Goal: Task Accomplishment & Management: Complete application form

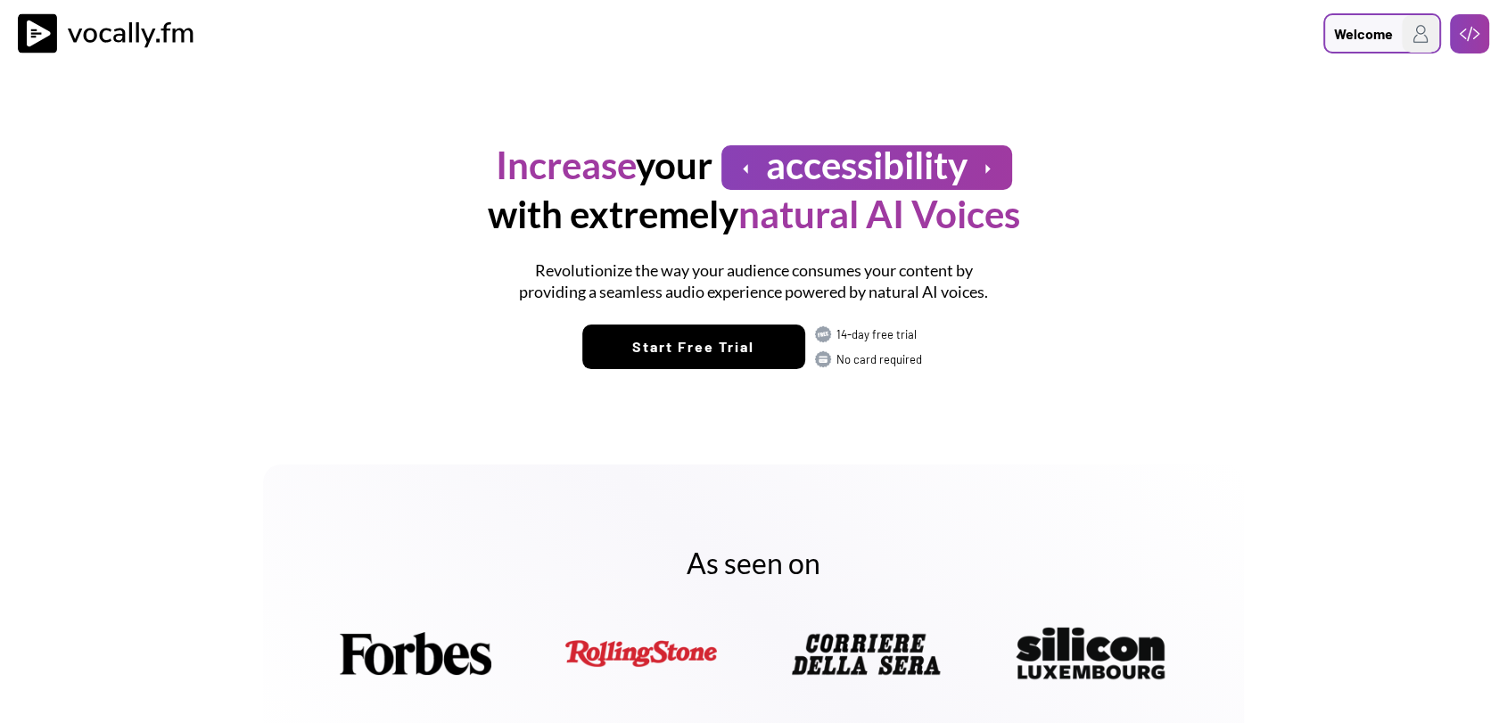
click at [1386, 35] on div "Welcome" at bounding box center [1363, 33] width 59 height 21
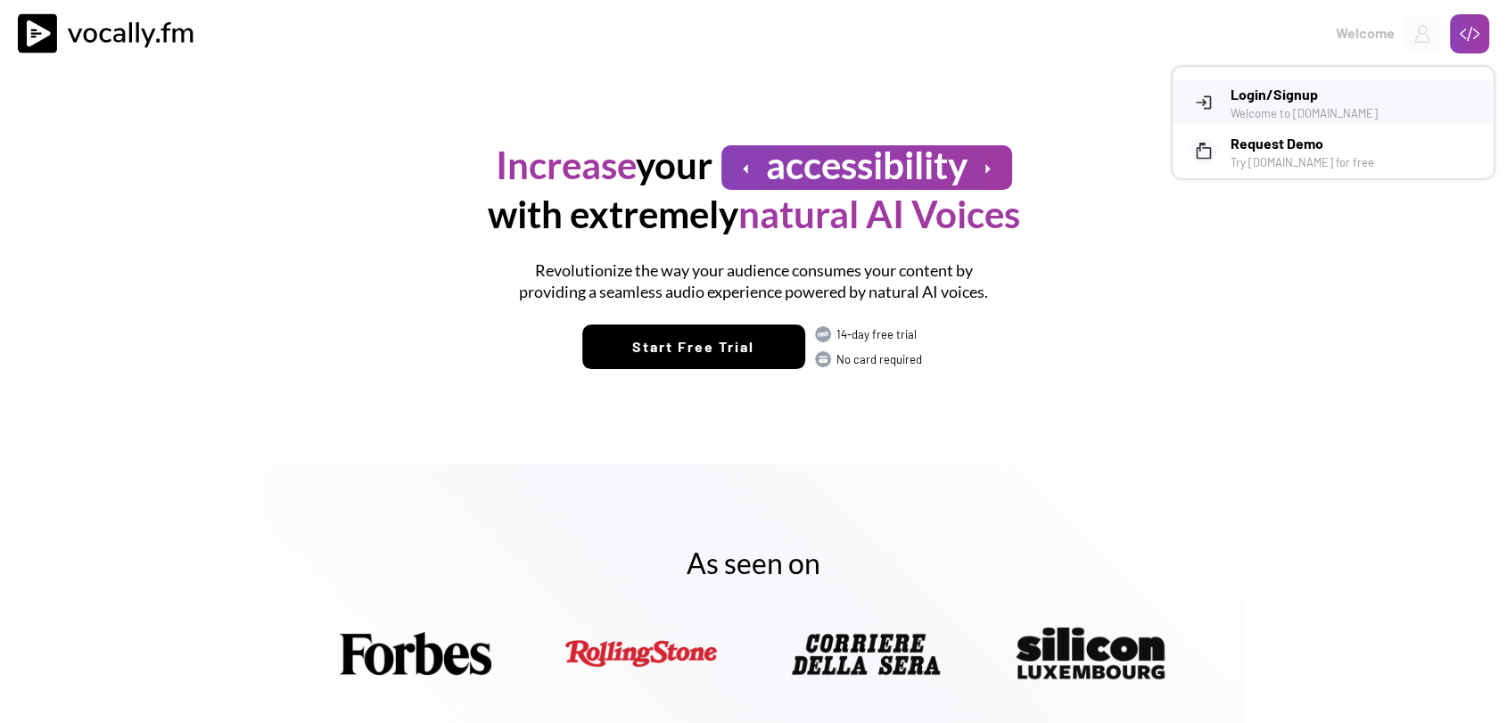
click at [1299, 102] on h3 "Login/Signup" at bounding box center [1356, 94] width 250 height 21
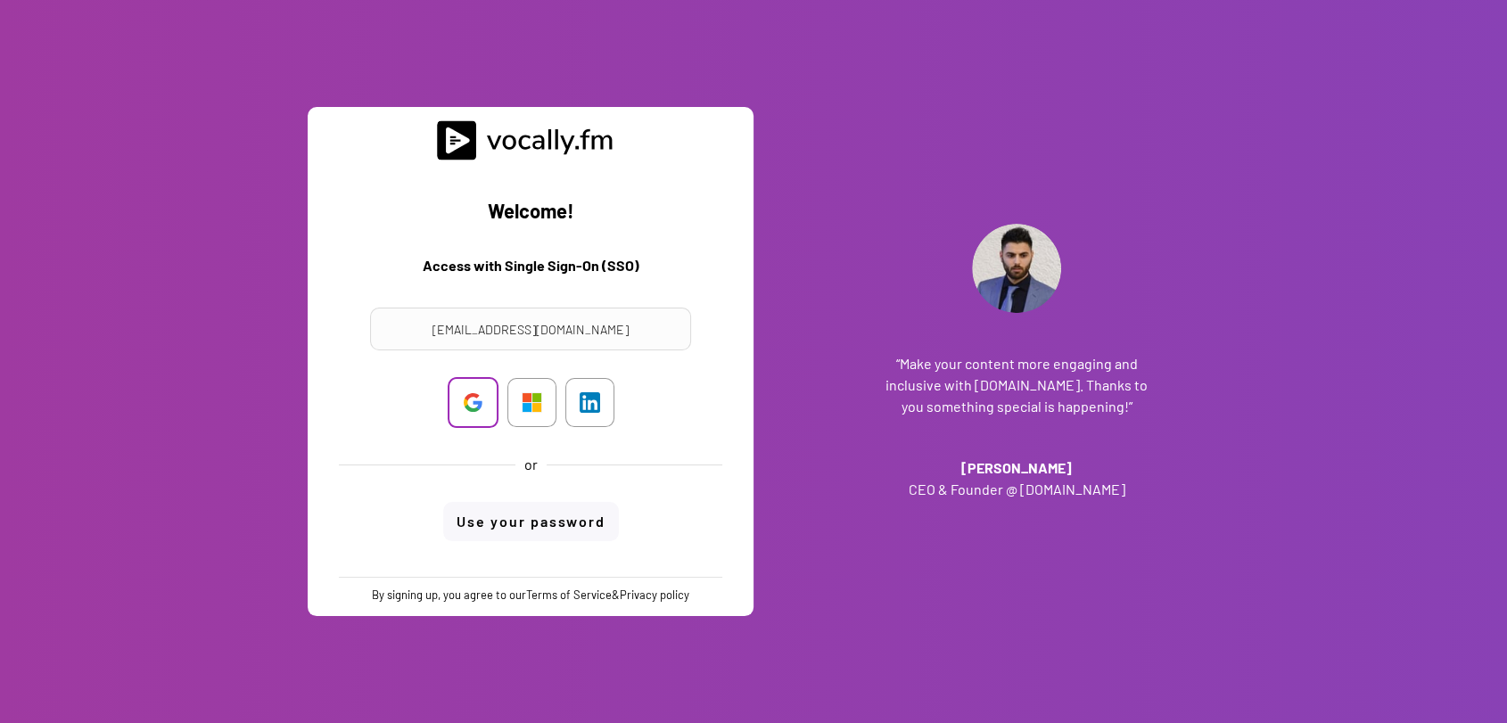
click at [468, 404] on img at bounding box center [473, 402] width 21 height 21
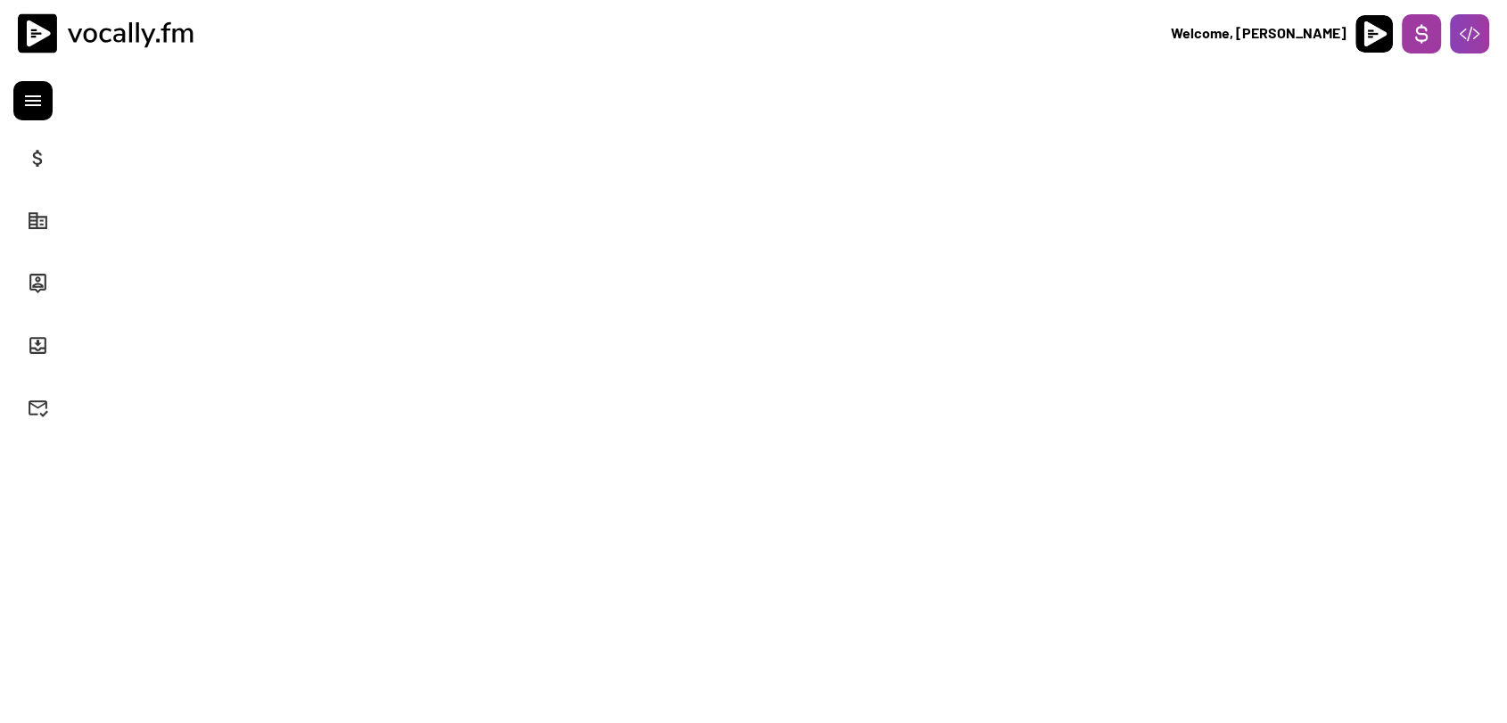
click at [1417, 26] on icon at bounding box center [1421, 33] width 21 height 21
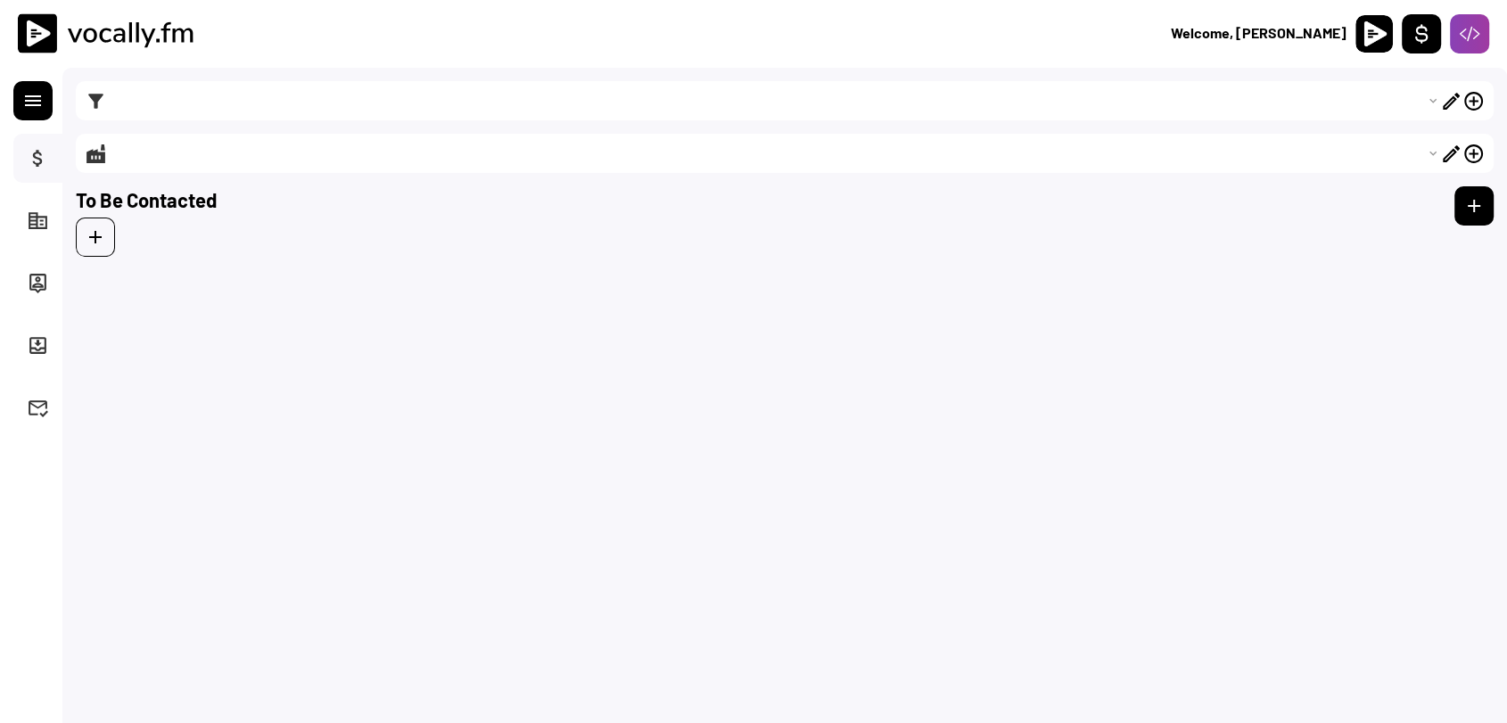
click at [31, 159] on button "attach_money" at bounding box center [38, 158] width 22 height 22
select select ""1348695171700984260__LOOKUP__1746547689904x617982218661789700""
click at [143, 102] on select "Choose an option... Outbound campaign - Internal Comm - ITA (59) New registered…" at bounding box center [774, 100] width 1334 height 39
select select ""PLACEHOLDER_1427118222253""
click at [156, 102] on select "Choose an option... Outbound campaign - Internal Comm - ITA (59) New registered…" at bounding box center [774, 100] width 1334 height 39
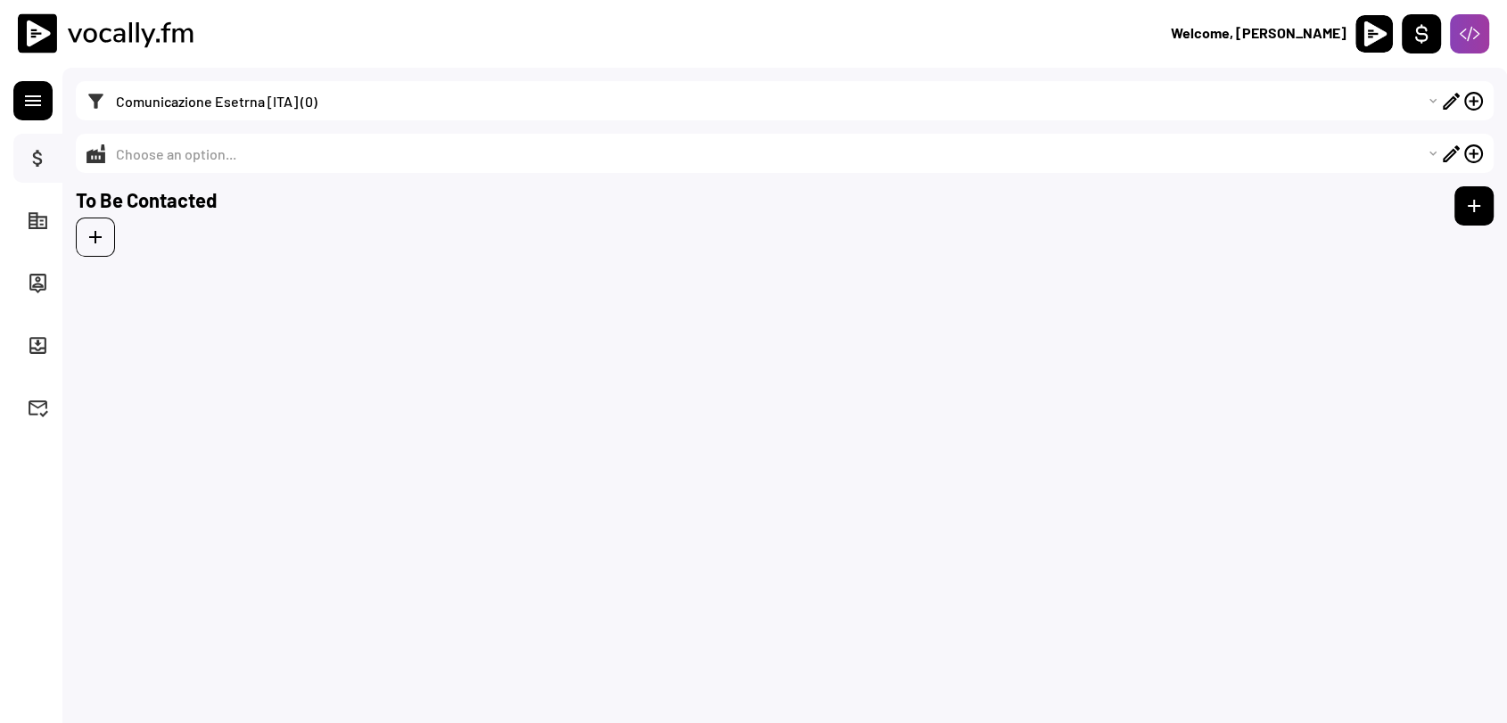
click at [156, 102] on select "Choose an option... Outbound campaign - Internal Comm - ITA (59) New registered…" at bounding box center [774, 100] width 1334 height 39
click at [178, 103] on select "Choose an option... Outbound campaign - Internal Comm - ITA (59) New registered…" at bounding box center [774, 100] width 1334 height 39
click at [259, 101] on select "Choose an option... Outbound campaign - Internal Comm - ITA (59) New registered…" at bounding box center [774, 100] width 1334 height 39
click at [276, 99] on select "Choose an option... Outbound campaign - Internal Comm - ITA (59) New registered…" at bounding box center [774, 100] width 1334 height 39
click at [273, 99] on select "Choose an option... Outbound campaign - Internal Comm - ITA (59) New registered…" at bounding box center [774, 100] width 1334 height 39
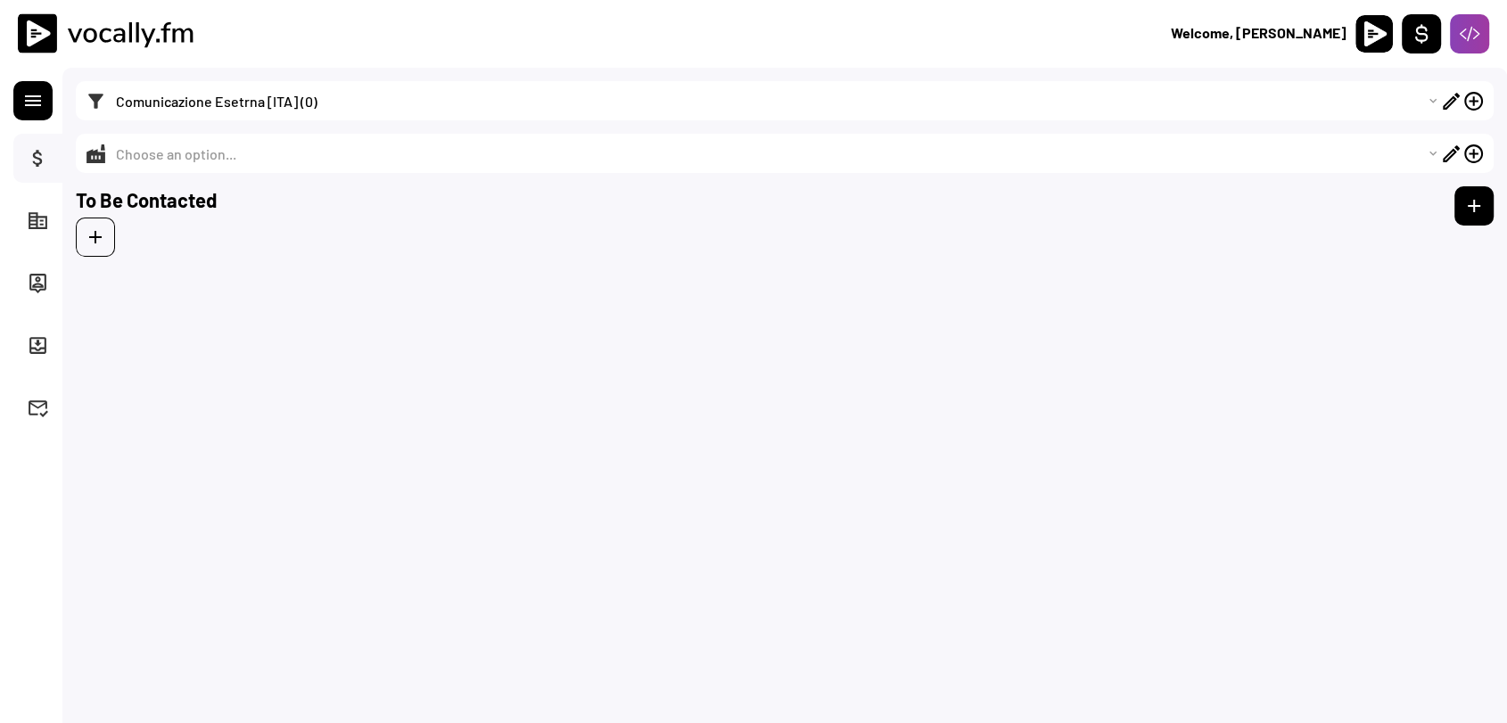
select select ""1348695171700984260__LOOKUP__1739793430680x545874893333856260""
click at [107, 81] on select "Choose an option... Outbound campaign - Internal Comm - ITA (59) New registered…" at bounding box center [774, 100] width 1334 height 39
type input "Da contattare"
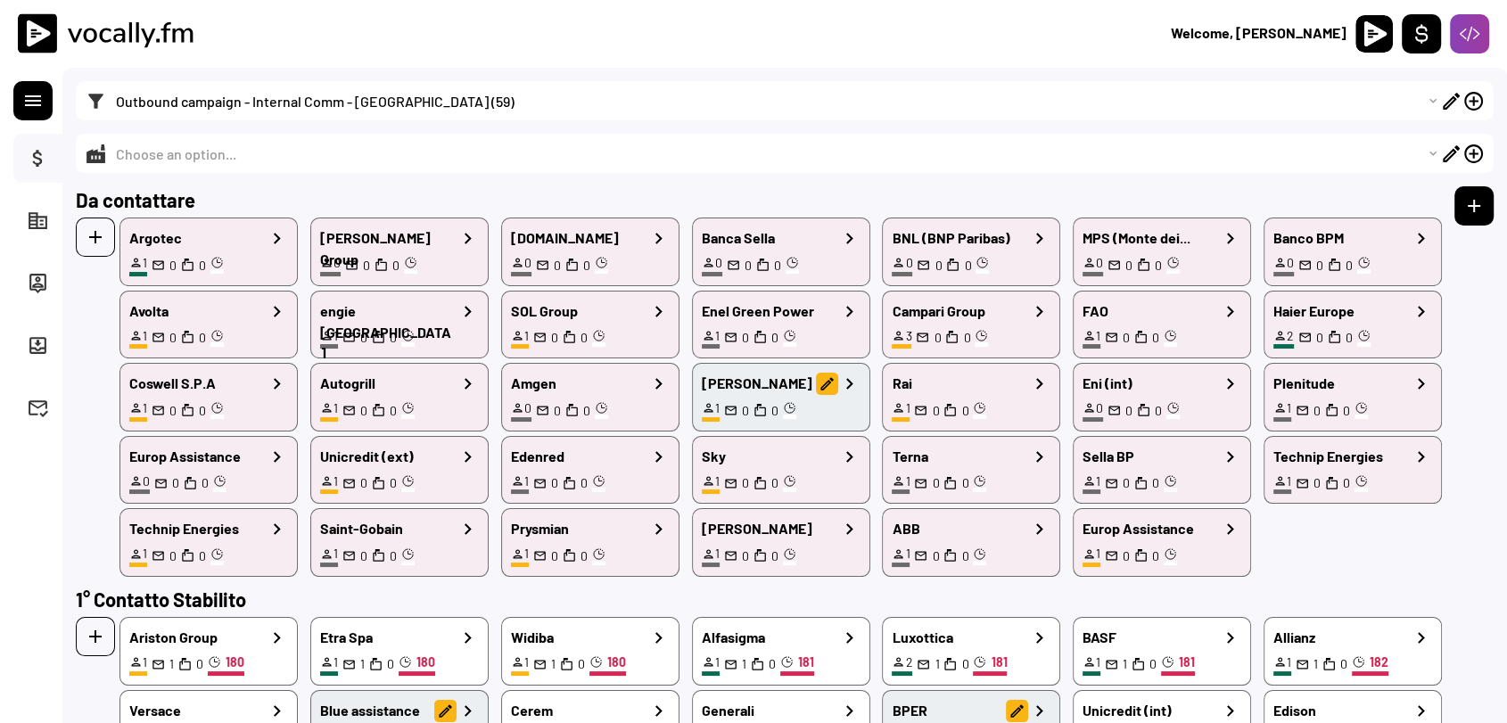
click at [266, 166] on select "Choose an option... Bank & Assicuration (21) Utilities (11) Health (3) Public (…" at bounding box center [774, 153] width 1334 height 39
click at [107, 134] on select "Choose an option... Bank & Assicuration (21) Utilities (11) Health (3) Public (…" at bounding box center [774, 153] width 1334 height 39
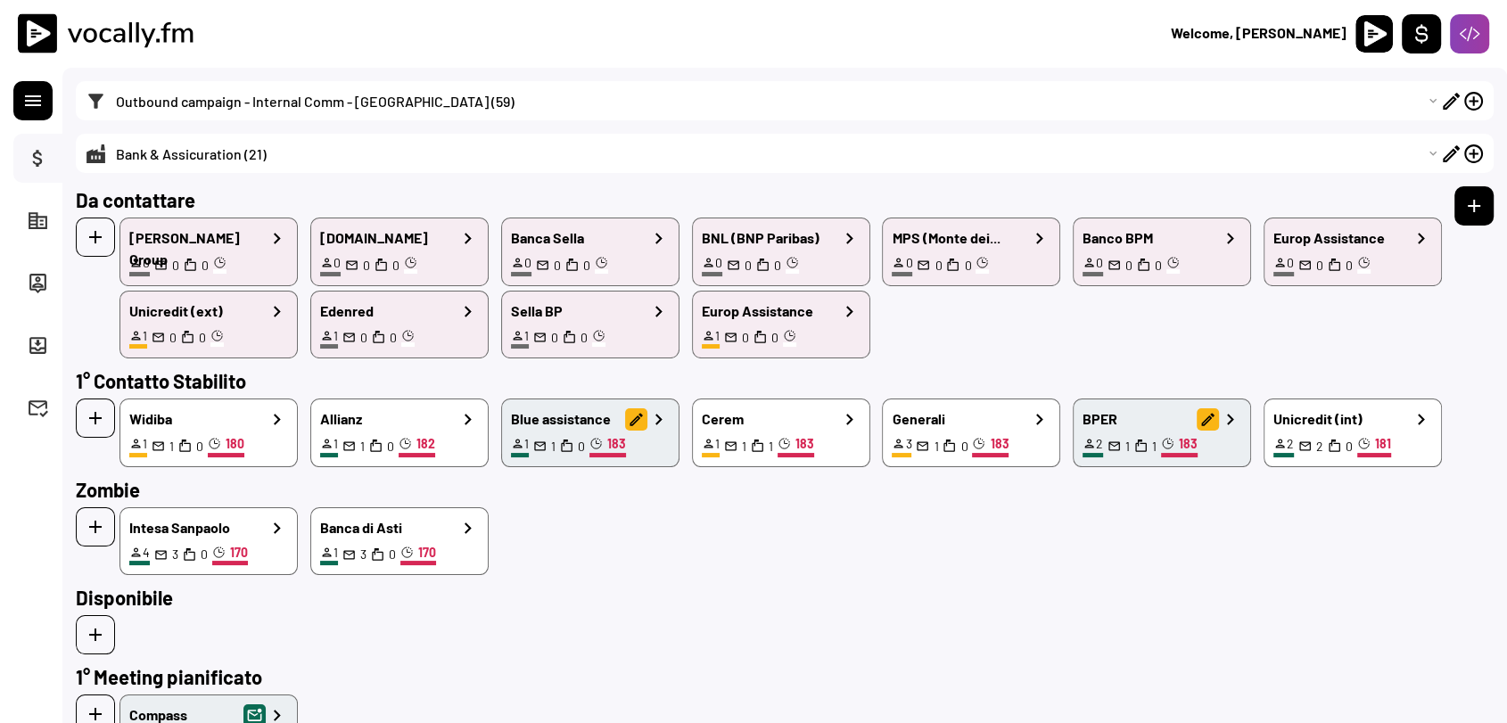
click at [839, 623] on div at bounding box center [763, 634] width 1375 height 39
click at [278, 152] on select "Choose an option... Bank & Assicuration (21) Utilities (11) Health (3) Public (…" at bounding box center [774, 153] width 1334 height 39
click at [107, 134] on select "Choose an option... Bank & Assicuration (21) Utilities (11) Health (3) Public (…" at bounding box center [774, 153] width 1334 height 39
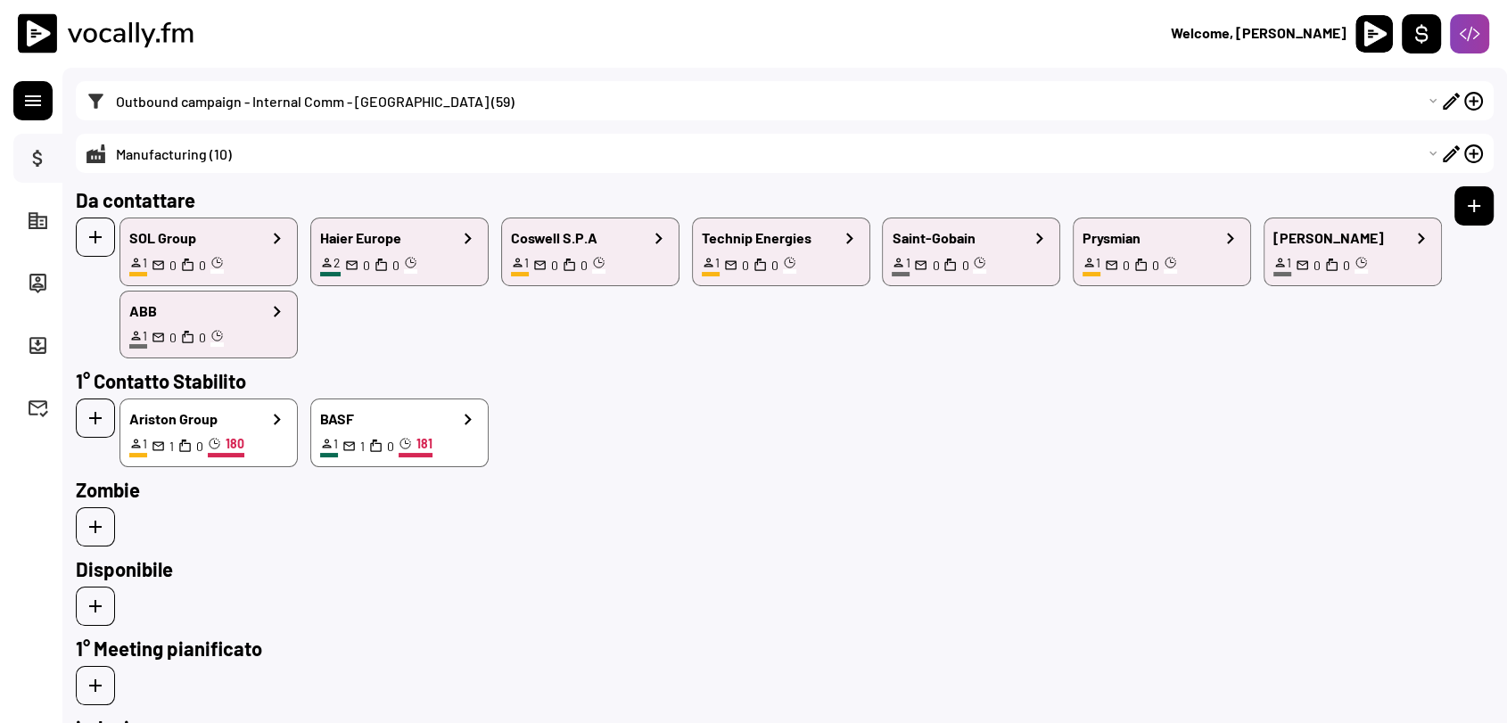
click at [223, 163] on select "Choose an option... Bank & Assicuration (21) Utilities (11) Health (3) Public (…" at bounding box center [774, 153] width 1334 height 39
select select ""1348695171700984260__LOOKUP__1740332129467x623720706052456400""
click at [107, 134] on select "Choose an option... Bank & Assicuration (21) Utilities (11) Health (3) Public (…" at bounding box center [774, 153] width 1334 height 39
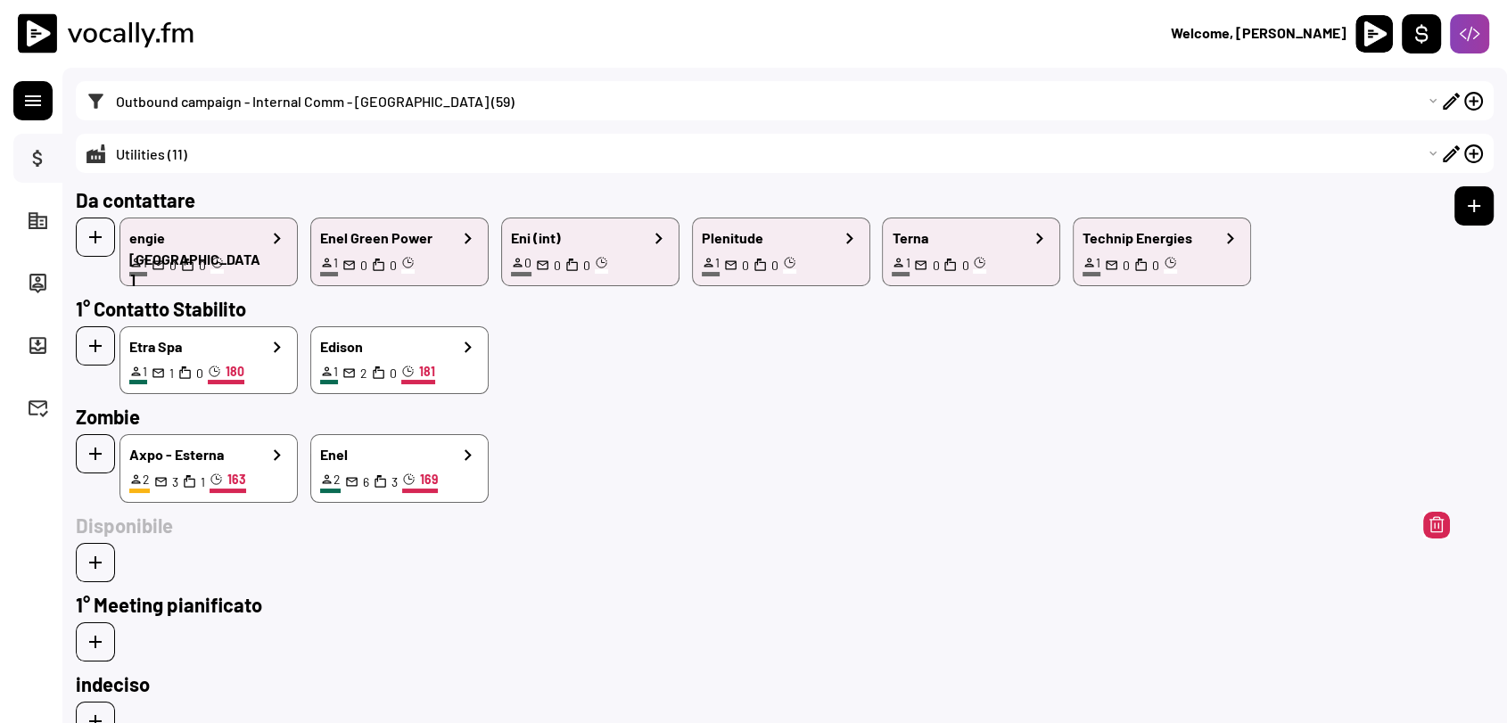
click at [733, 529] on input "input" at bounding box center [750, 525] width 1348 height 27
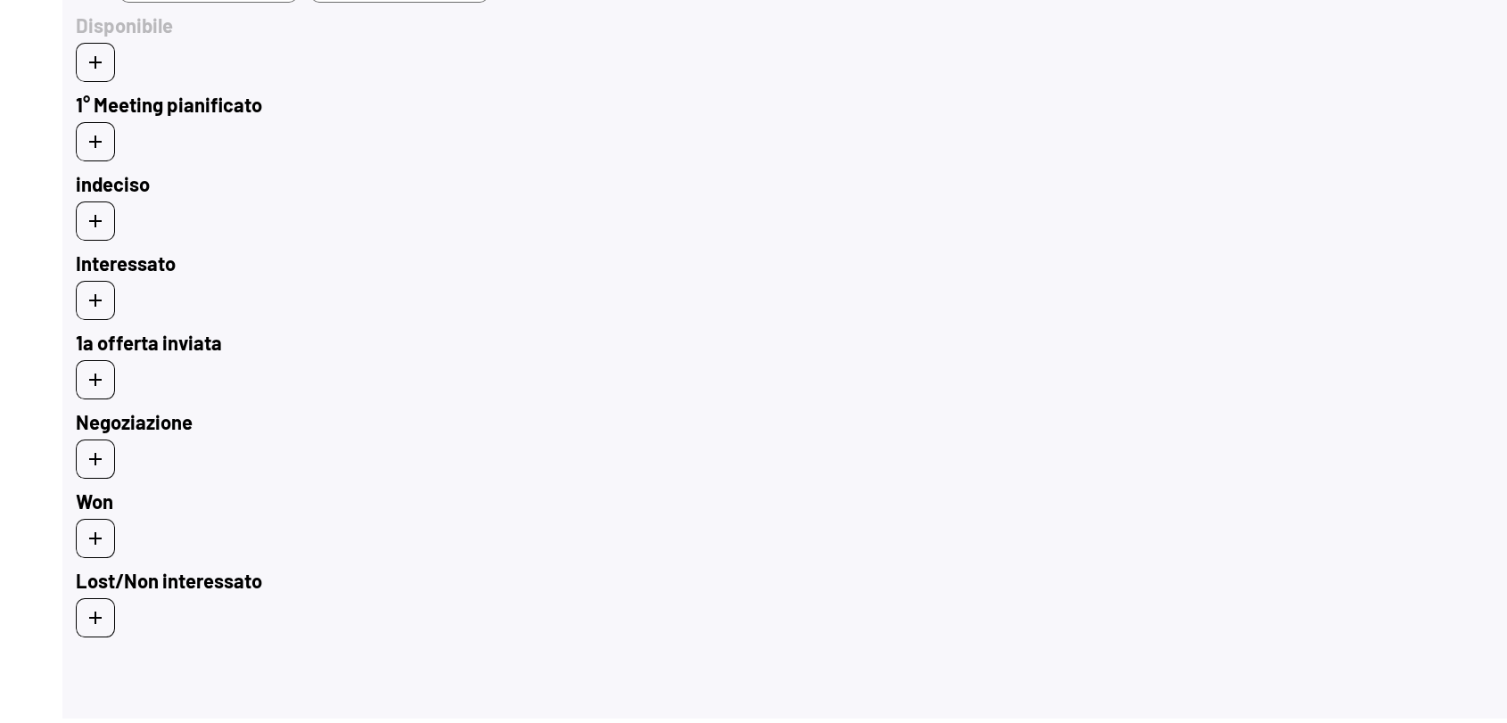
scroll to position [583, 0]
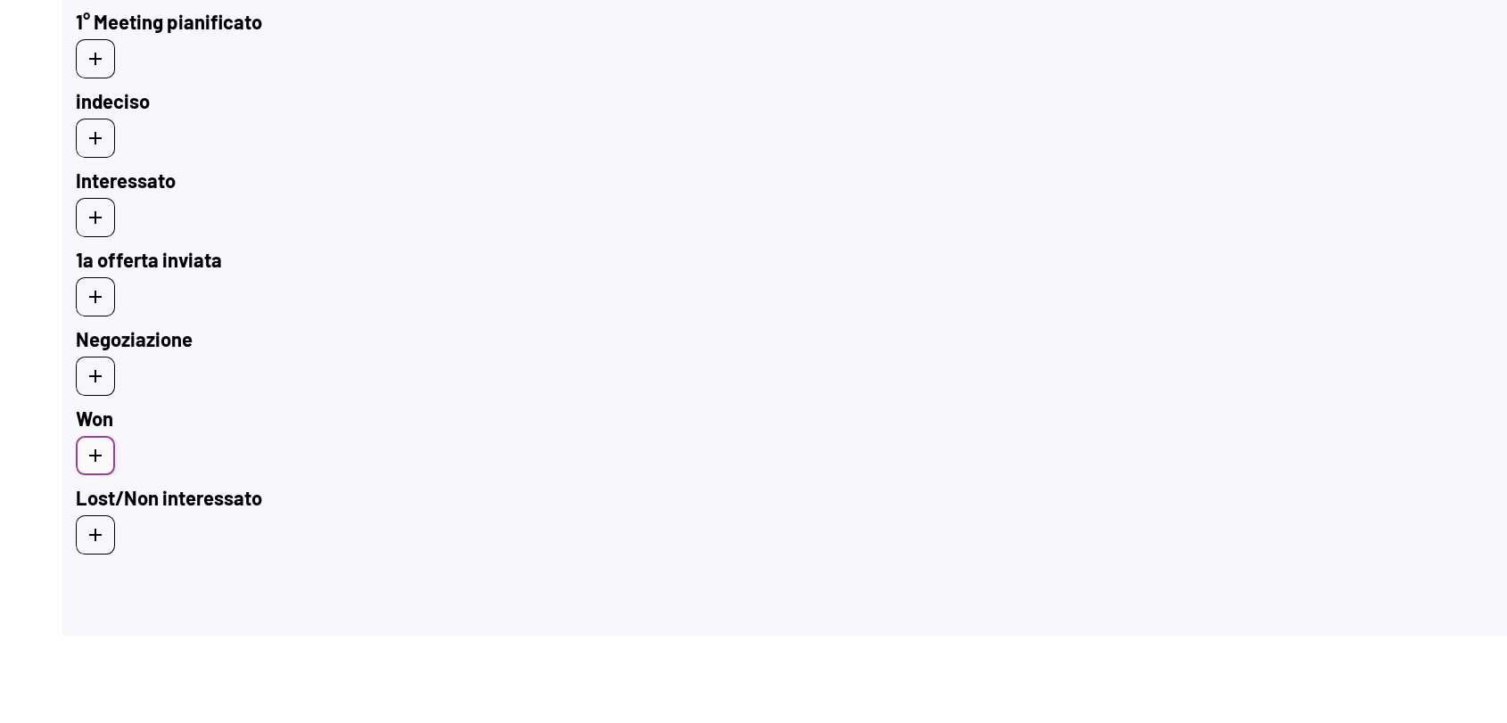
click at [91, 451] on use at bounding box center [95, 456] width 12 height 12
select select ""1348695171700984260__LOOKUP__1739793430680x545874893333856260""
select select ""1348695171700984260__LOOKUP__1739794143092x455197603839082500""
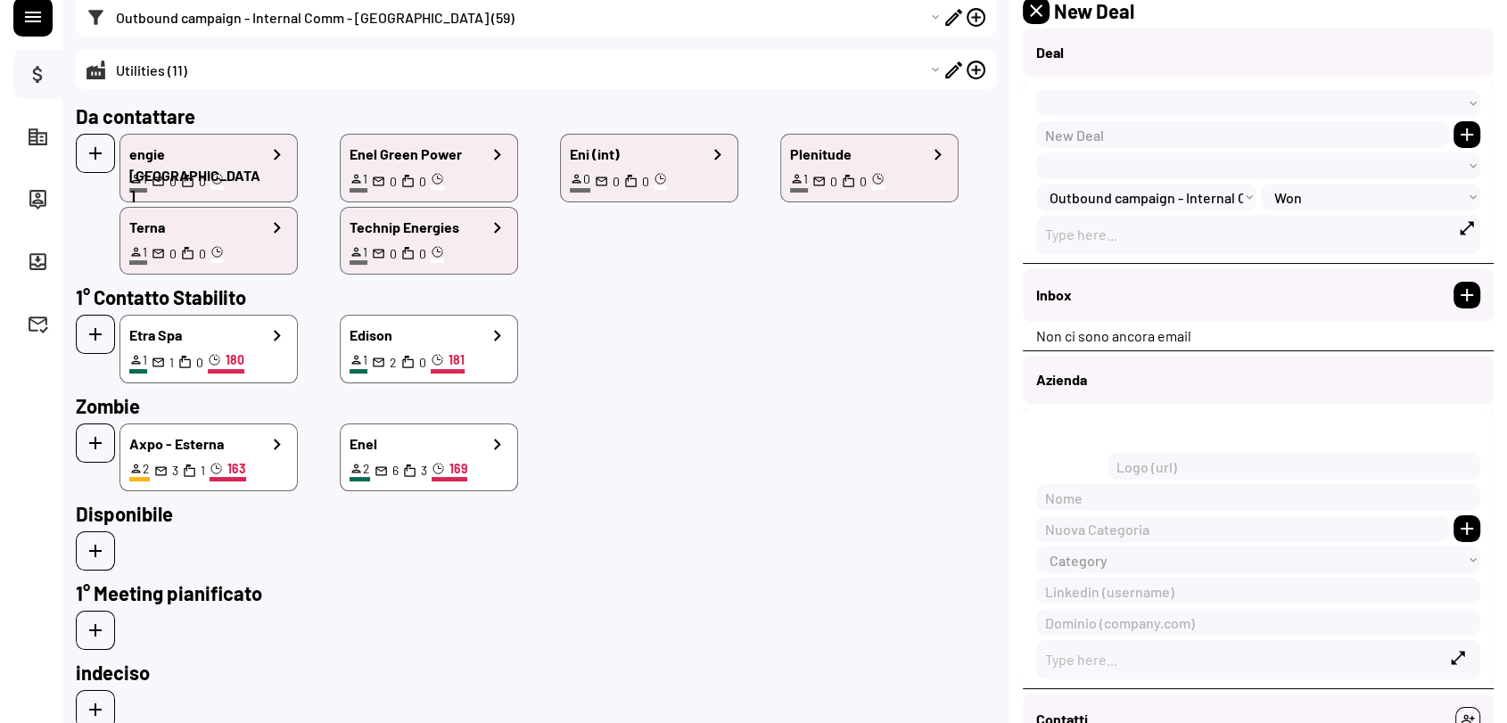
select select ""1348695171700984260__LOOKUP__1739793430680x545874893333856260""
select select ""PLACEHOLDER_1427118222253""
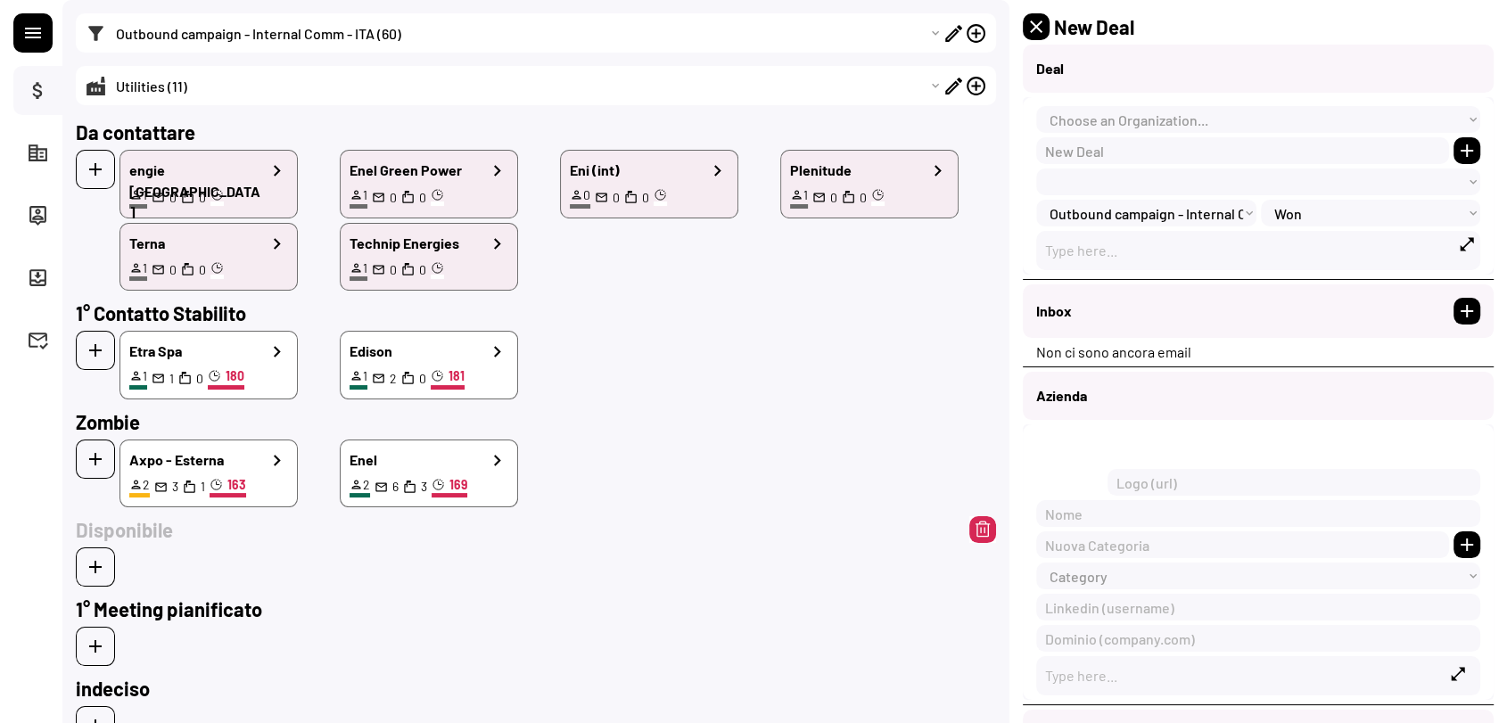
select select ""PLACEHOLDER_1427118222253""
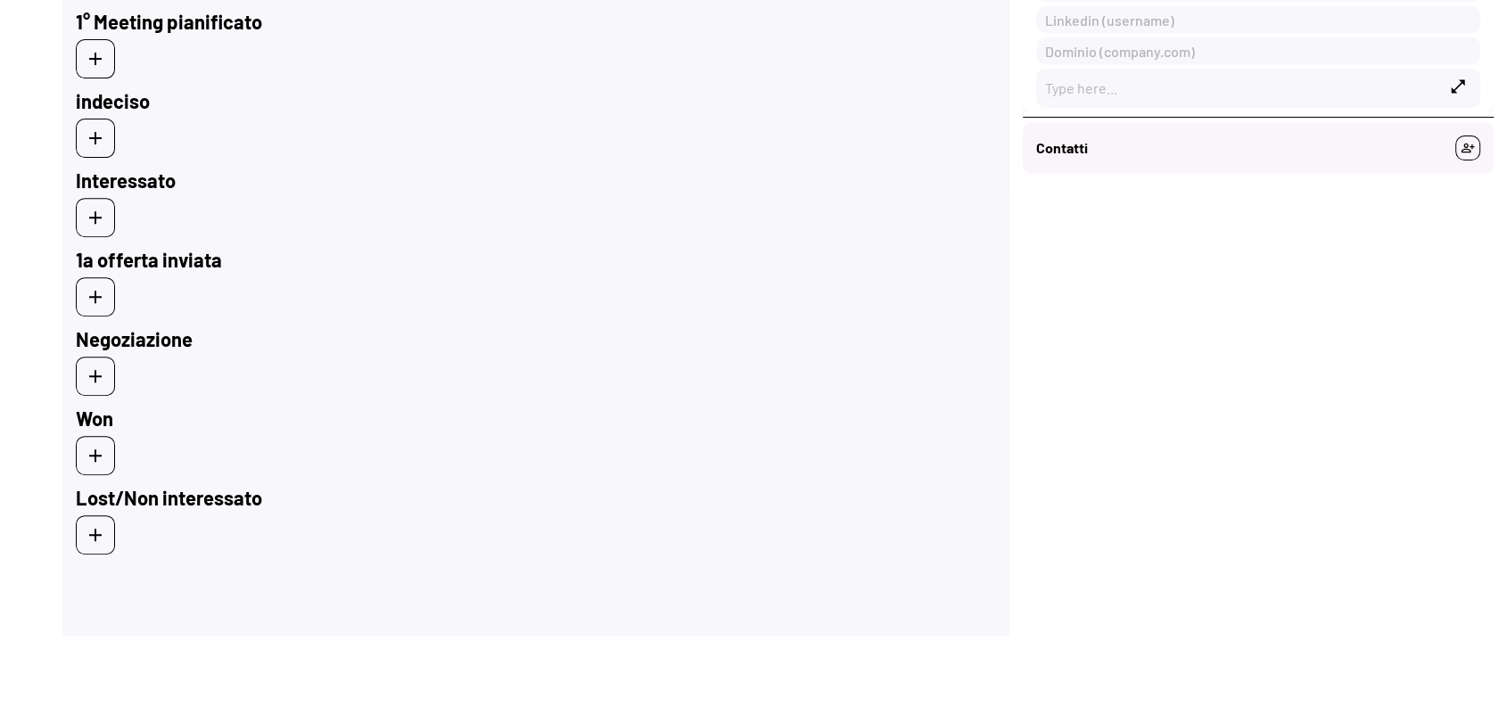
scroll to position [0, 0]
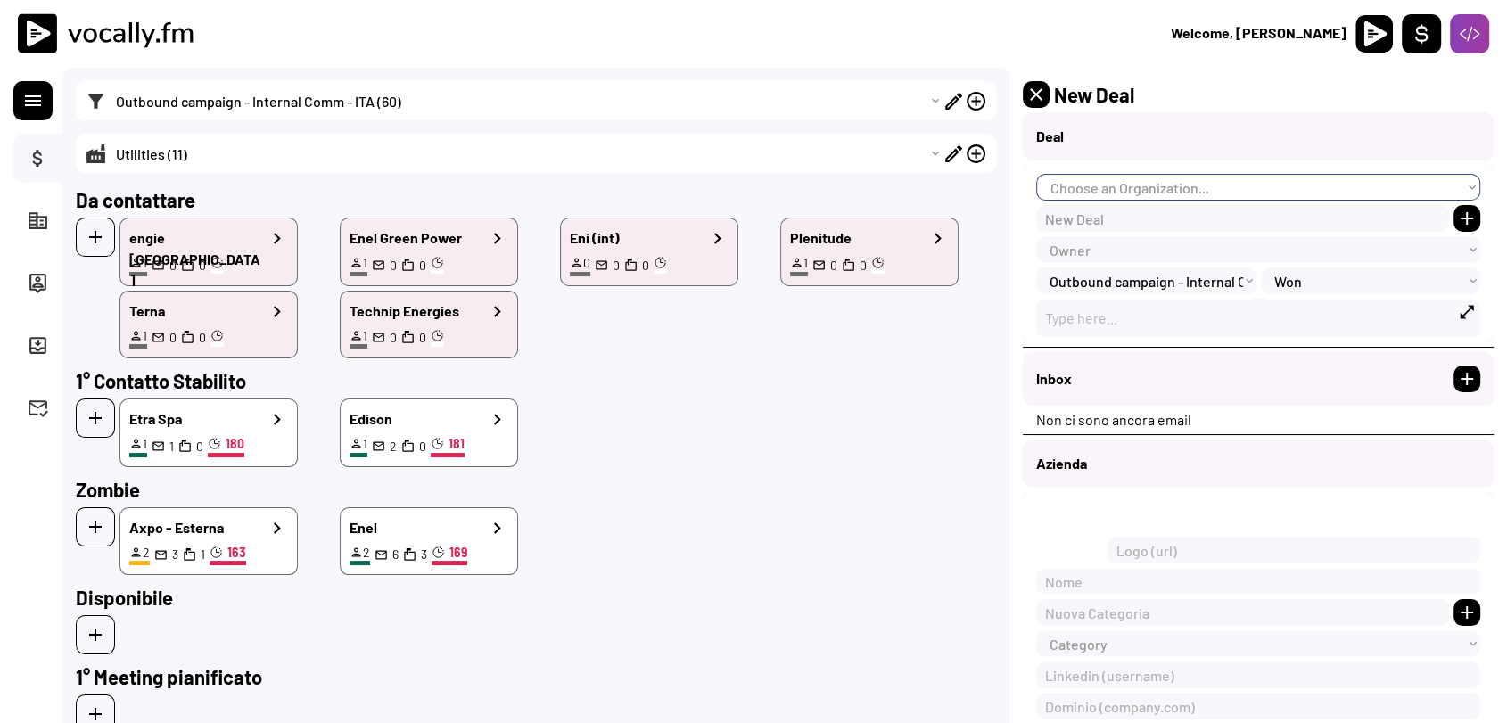
click at [1152, 187] on select "Choose an Organization... Eni SpA [DOMAIN_NAME] Atm Banca di Asti Axpo Publiacq…" at bounding box center [1258, 187] width 444 height 27
select select ""1348695171700984260__LOOKUP__1707925682467x330819928166236160""
click at [1036, 174] on select "Choose an Organization... Eni SpA [DOMAIN_NAME] Atm Banca di Asti Axpo Publiacq…" at bounding box center [1258, 187] width 444 height 27
type input "[URL][DOMAIN_NAME]"
type input "Eni SpA"
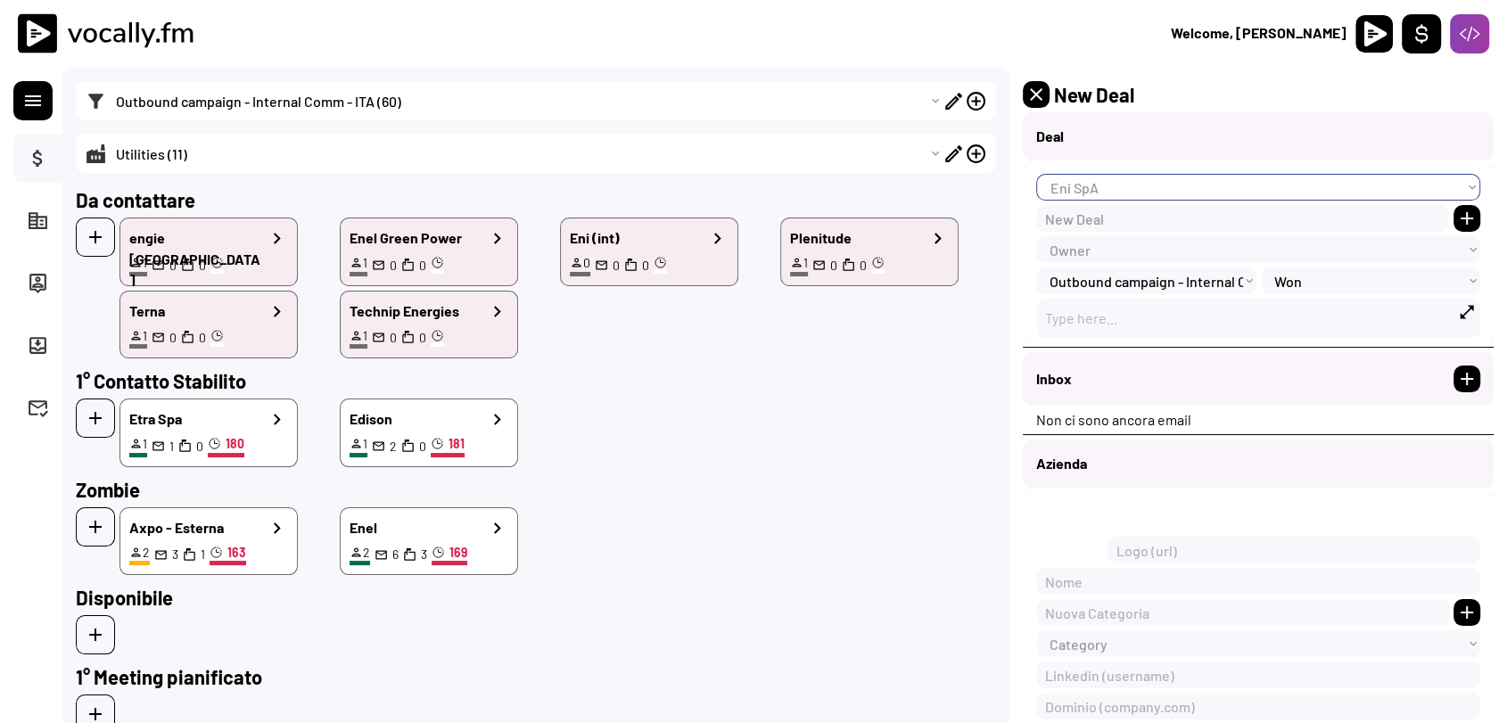
select select ""1348695171700984260__LOOKUP__1740332129467x623720706052456400""
type input "eni"
type input "[URL][DOMAIN_NAME]"
type textarea "Già cliente per la comunicazione esterna. Oggi in trattativa per la comunicazio…"
select select ""1348695171700984260__LOOKUP__1740332129467x623720706052456400""
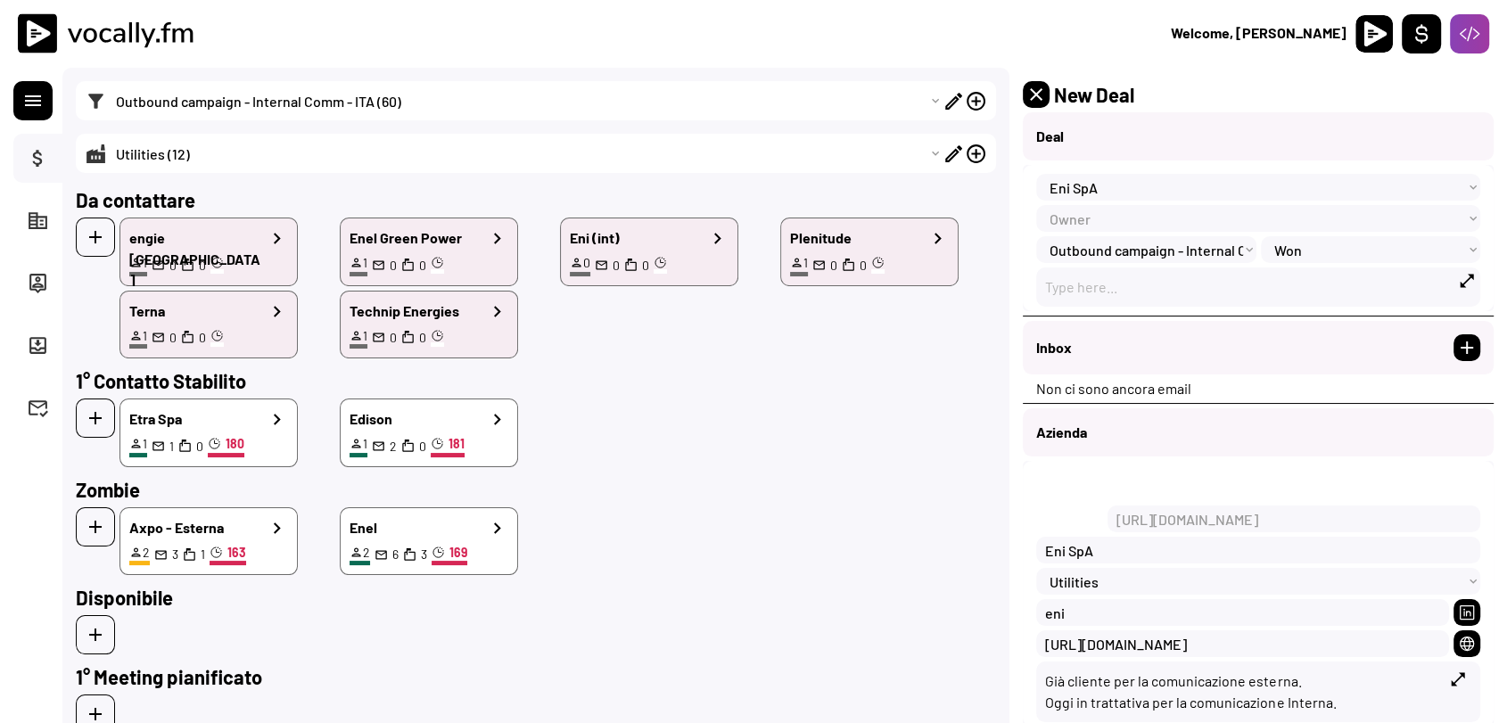
click at [704, 97] on select "Choose an option... Outbound campaign - Internal Comm - ITA (60) New registered…" at bounding box center [525, 100] width 836 height 39
click at [1047, 91] on button at bounding box center [1036, 94] width 27 height 27
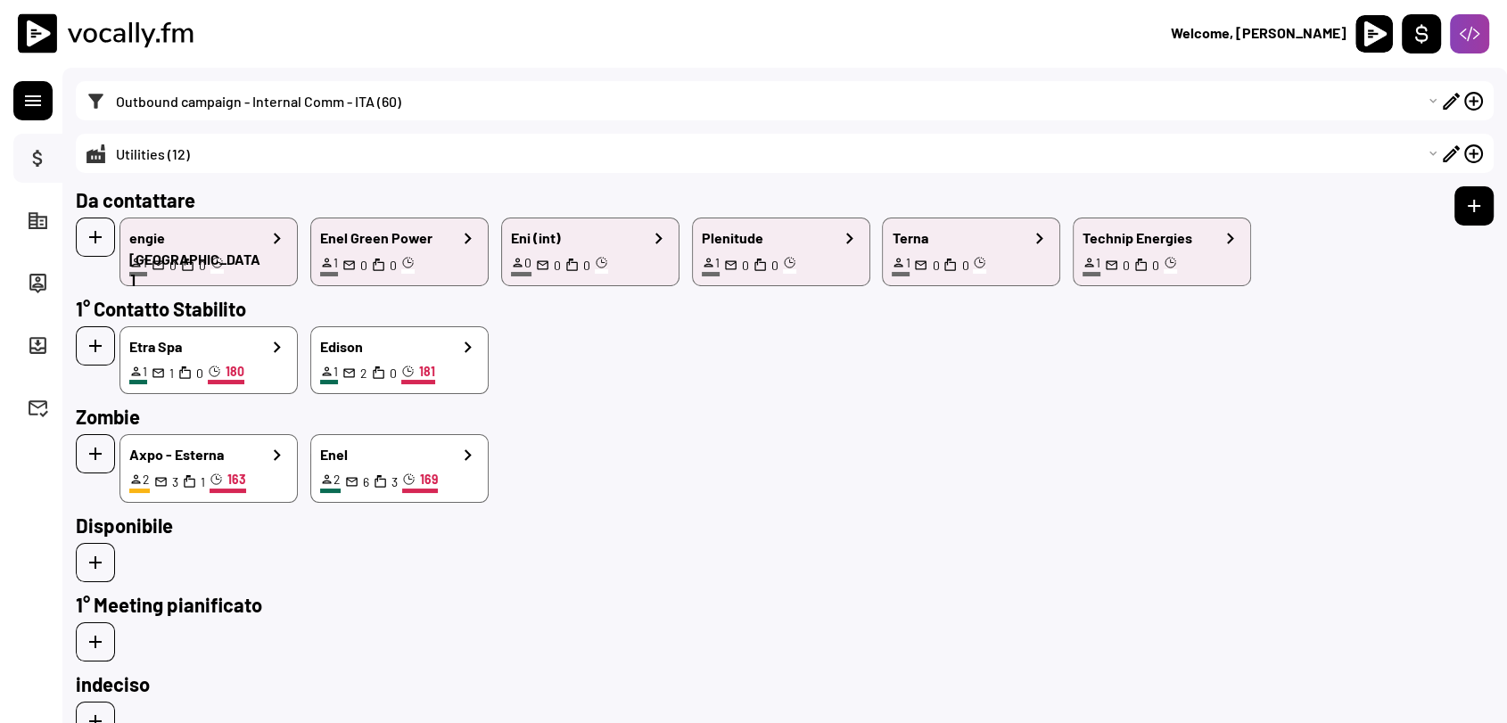
click at [256, 105] on select "Choose an option... Outbound campaign - Internal Comm - ITA (60) New registered…" at bounding box center [774, 100] width 1334 height 39
select select ""1348695171700984260__LOOKUP__1746547689904x617982218661789700""
click at [107, 81] on select "Choose an option... Outbound campaign - Internal Comm - ITA (60) New registered…" at bounding box center [774, 100] width 1334 height 39
type input "To Be Contacted"
select select ""1348695171700984260__LOOKUP__1740332129467x623720706052456400""
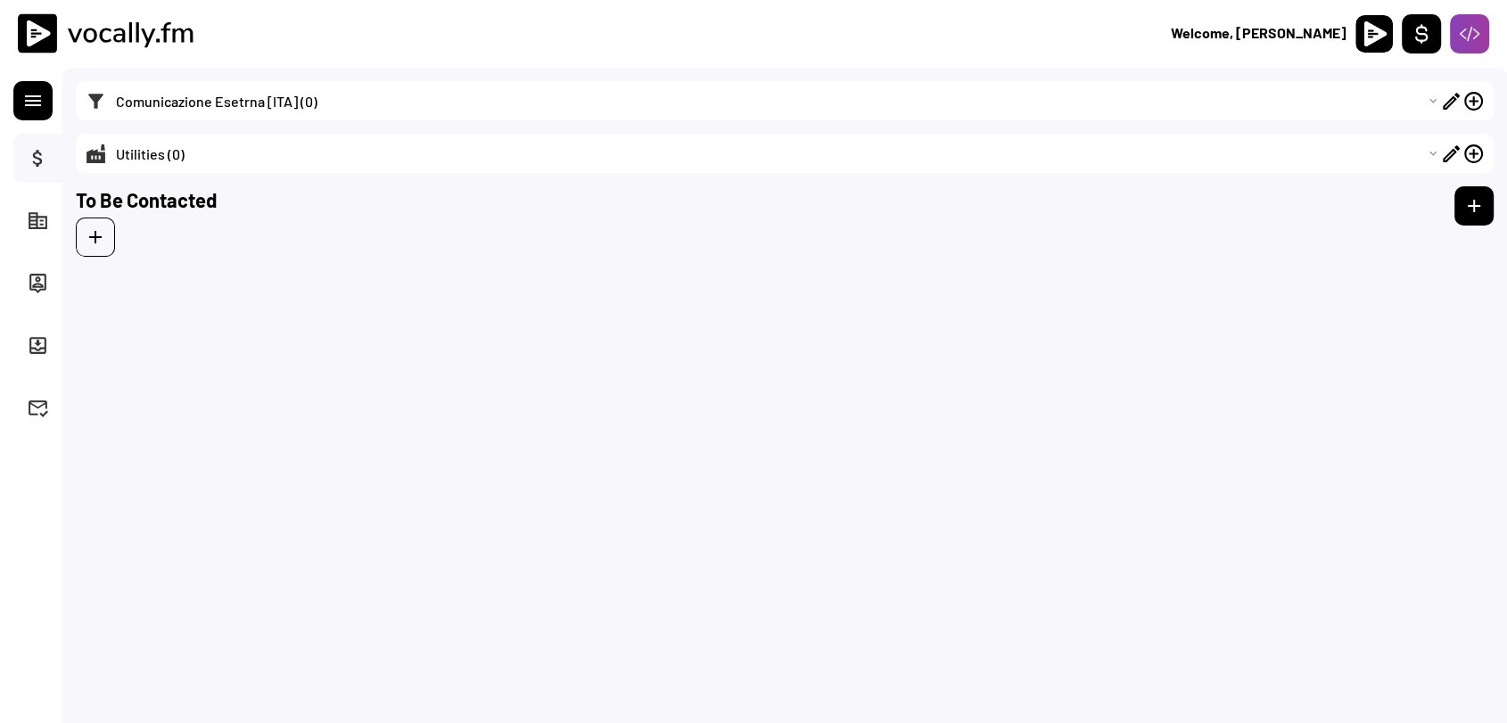
click at [222, 95] on select "Choose an option... Outbound campaign - Internal Comm - ITA (60) New registered…" at bounding box center [774, 100] width 1334 height 39
select select ""1348695171700984260__LOOKUP__1739793430680x545874893333856260""
click at [107, 81] on select "Choose an option... Outbound campaign - Internal Comm - ITA (60) New registered…" at bounding box center [774, 100] width 1334 height 39
type input "Da contattare"
select select ""1348695171700984260__LOOKUP__1740332129467x623720706052456400""
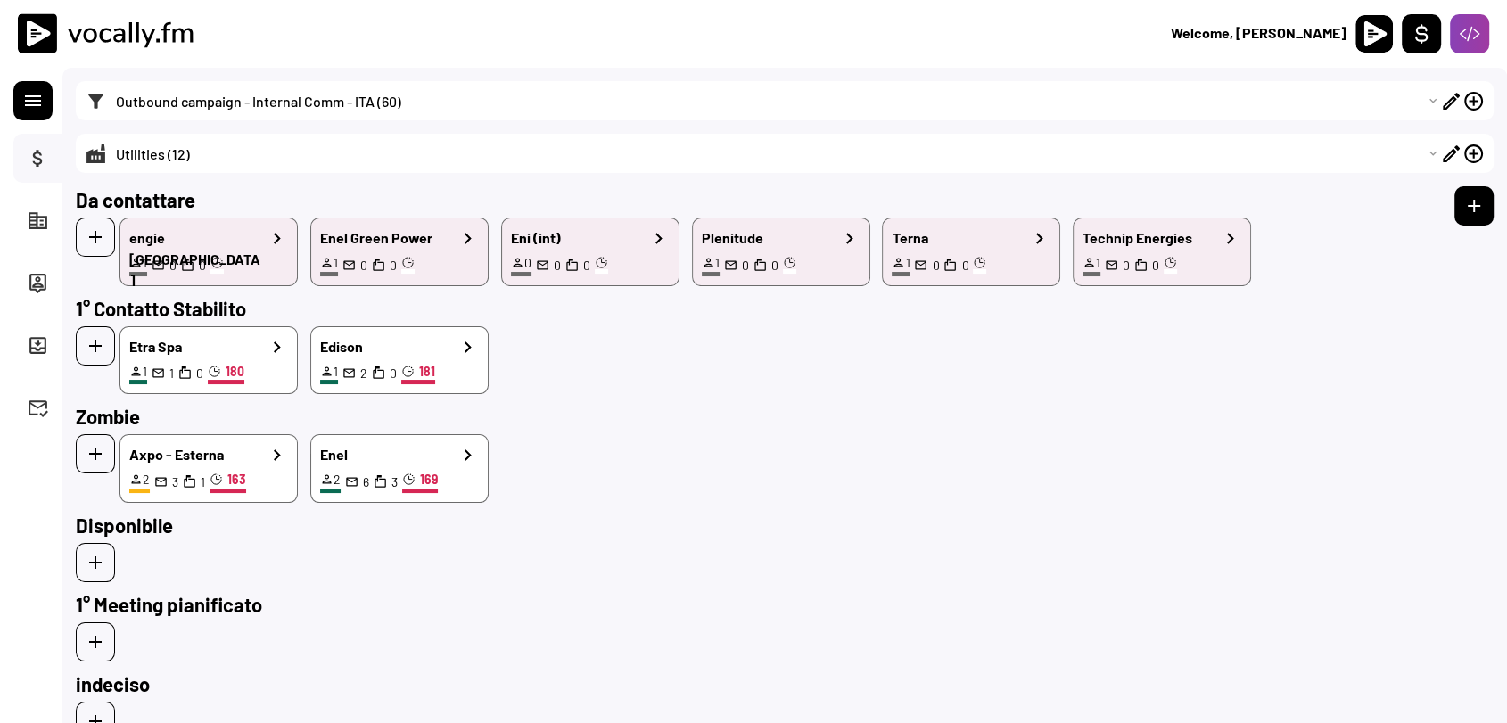
click at [788, 543] on div at bounding box center [763, 562] width 1375 height 39
click at [167, 202] on input "input" at bounding box center [750, 199] width 1348 height 27
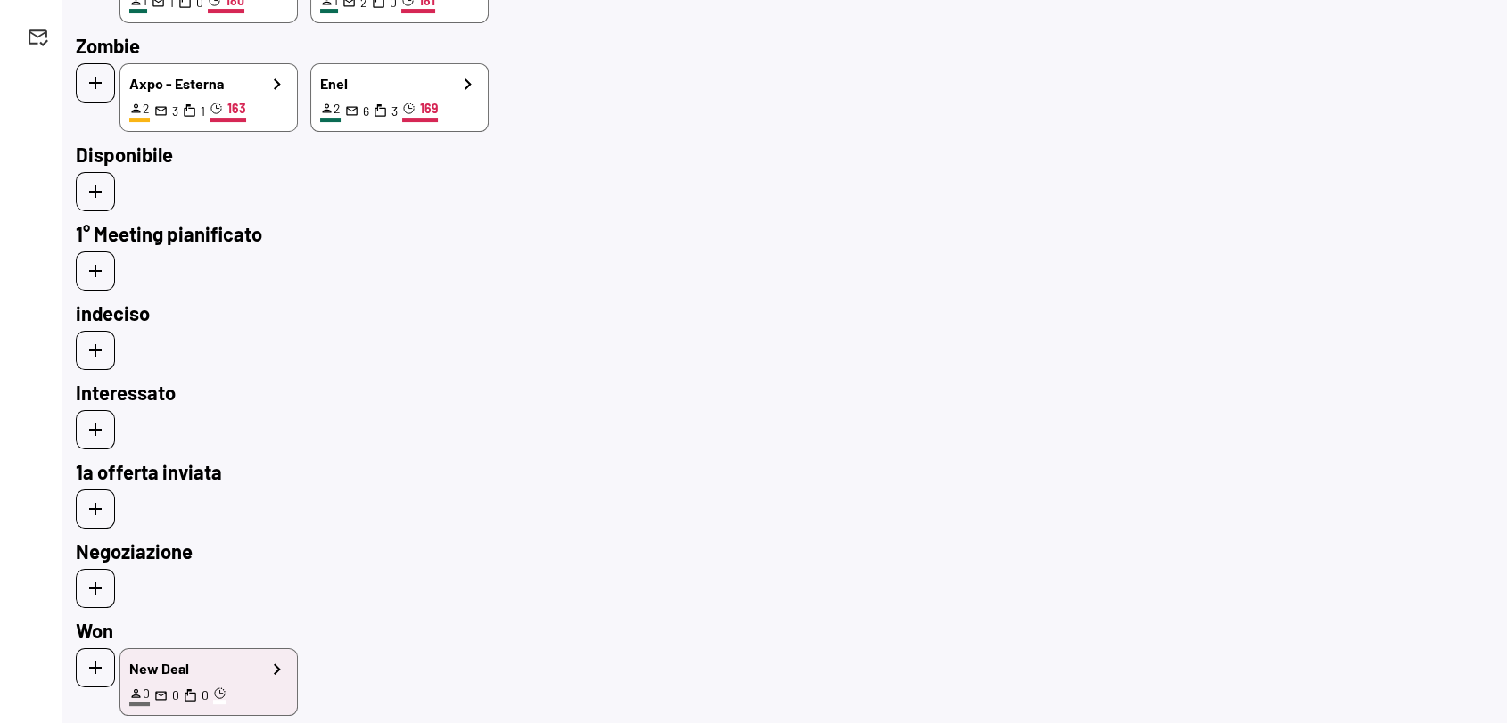
scroll to position [612, 0]
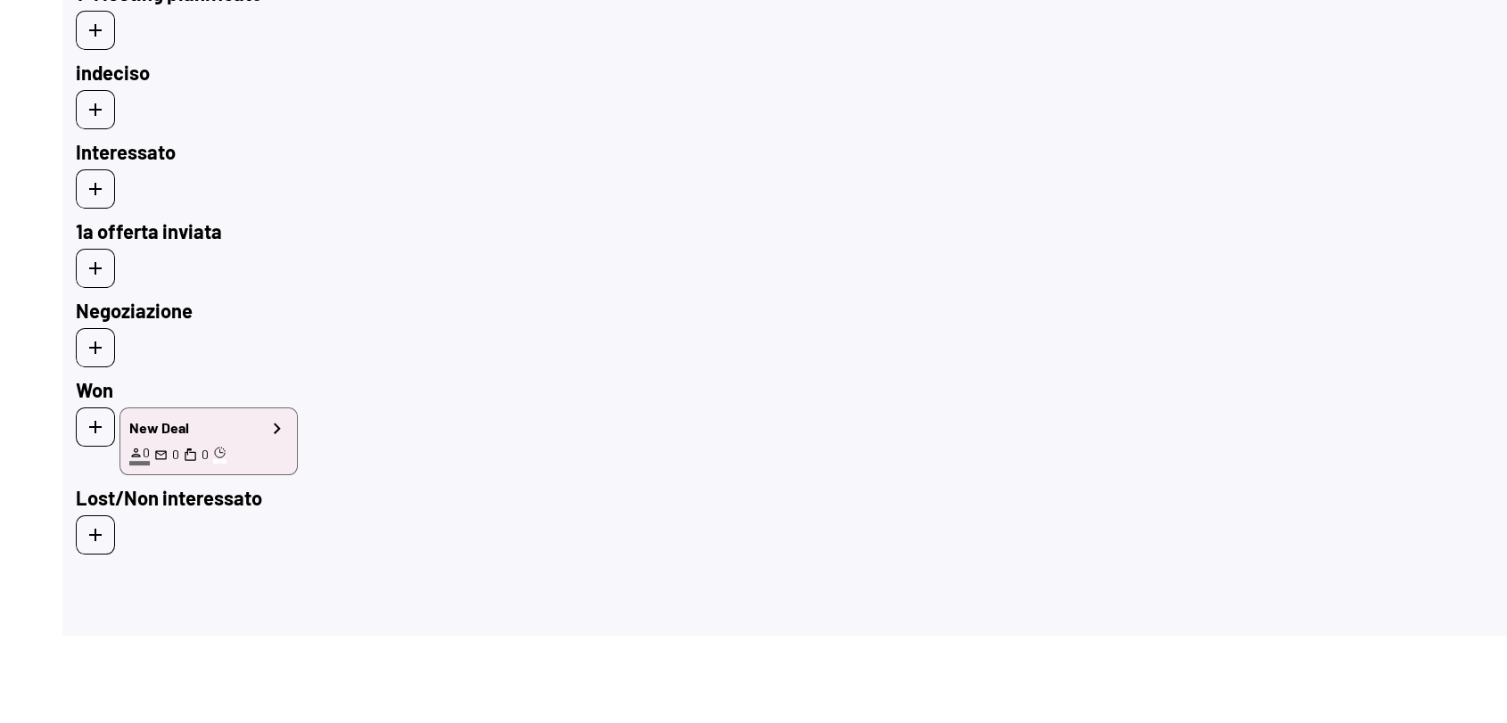
click at [256, 419] on div "New Deal" at bounding box center [197, 427] width 136 height 21
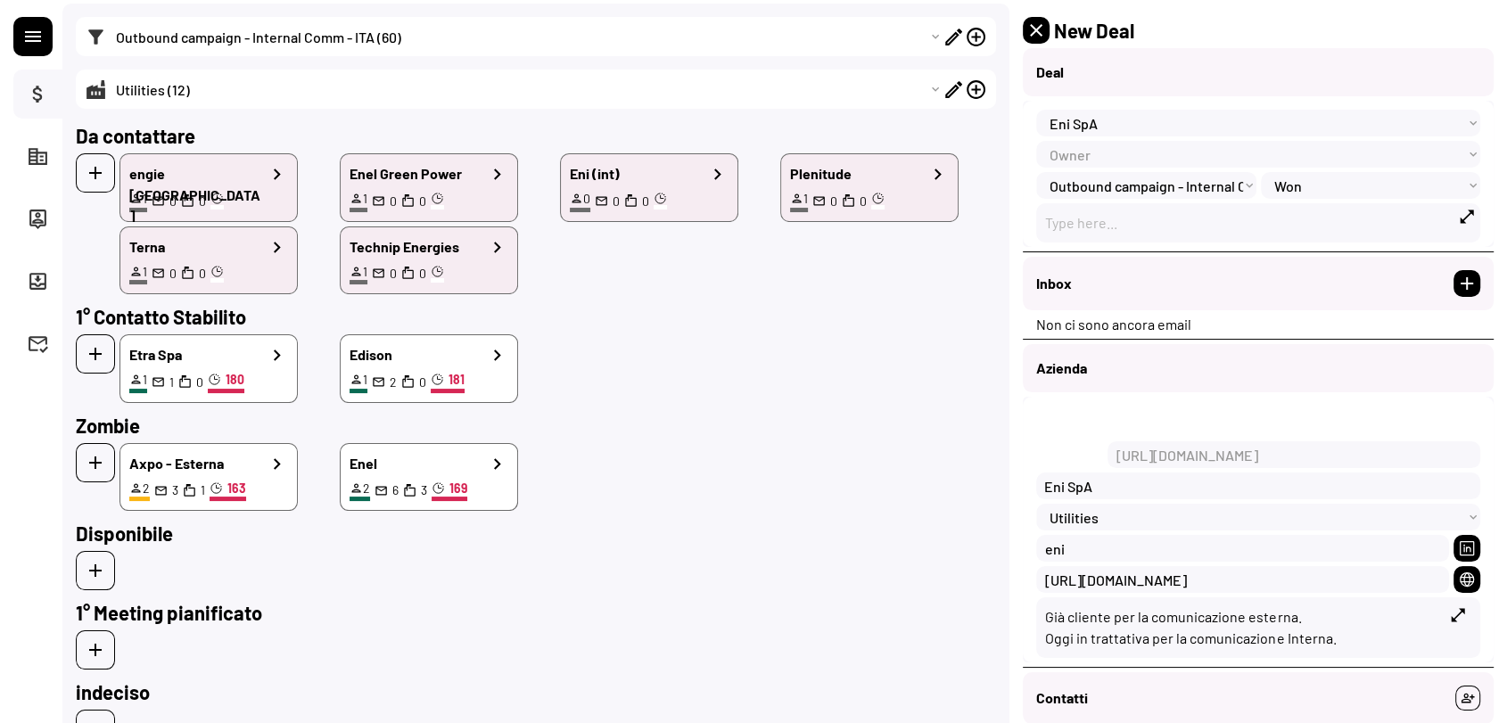
scroll to position [0, 0]
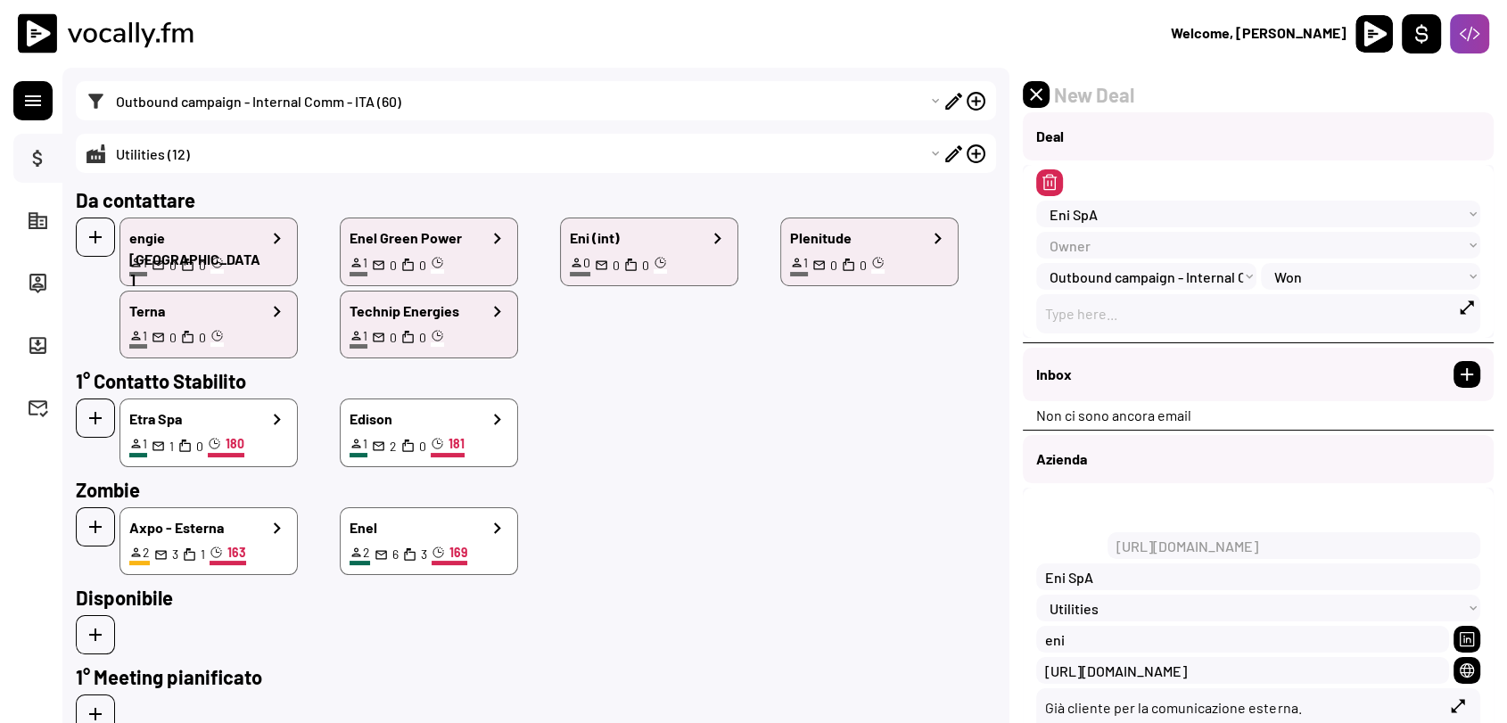
click at [1089, 95] on input "input" at bounding box center [1274, 95] width 440 height 22
click at [1152, 100] on input "input" at bounding box center [1274, 95] width 440 height 22
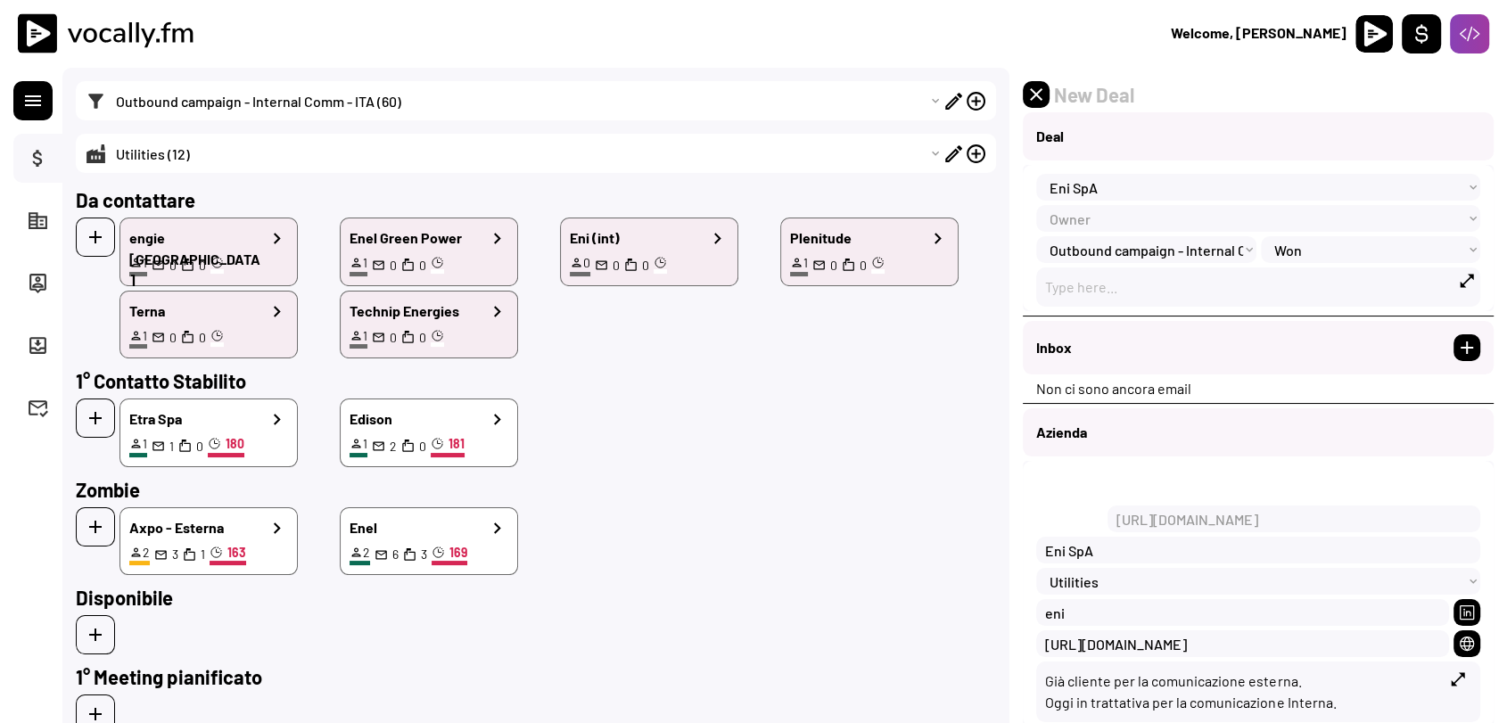
click at [1498, 137] on div "Deal Choose an Organization... Eni SpA [DOMAIN_NAME] Atm Banca di Asti Axpo Pub…" at bounding box center [1259, 437] width 498 height 739
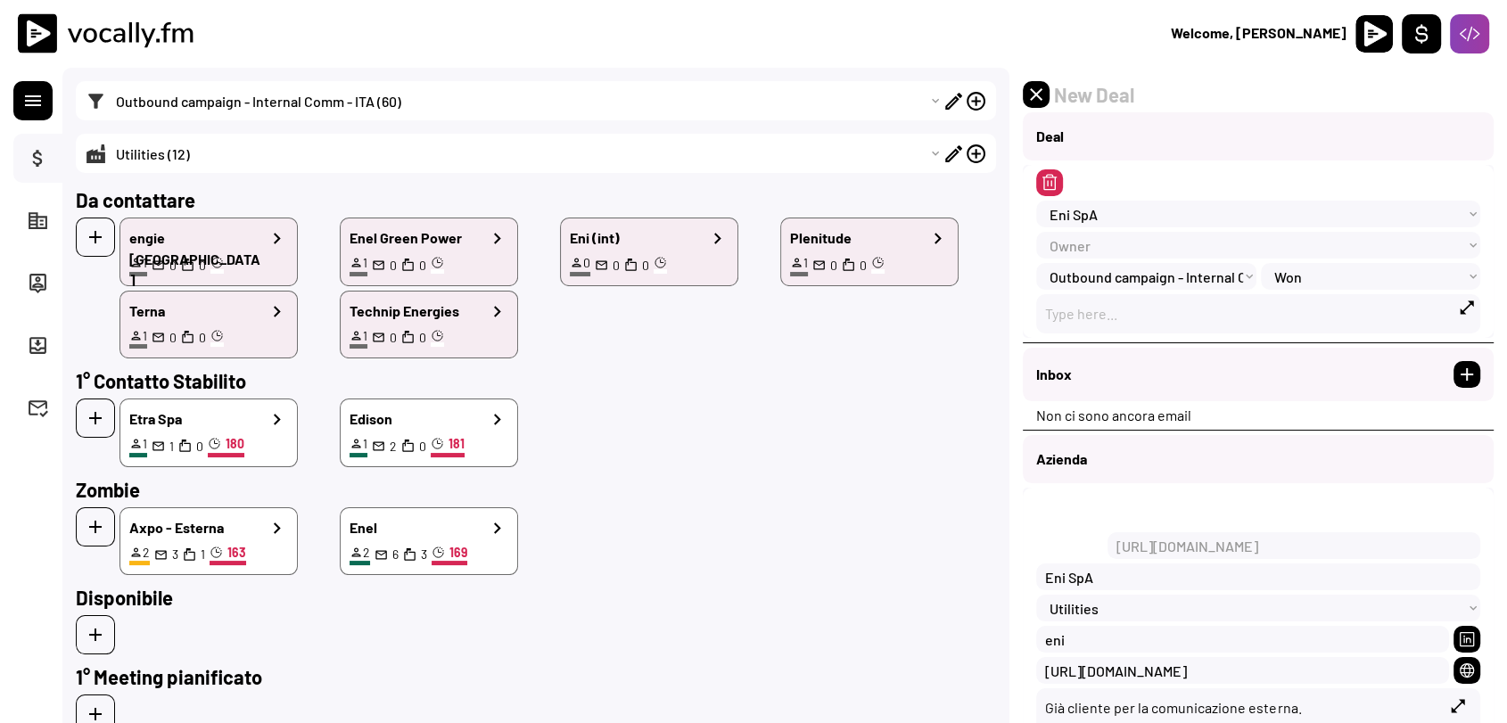
click at [1076, 95] on input "input" at bounding box center [1274, 95] width 440 height 22
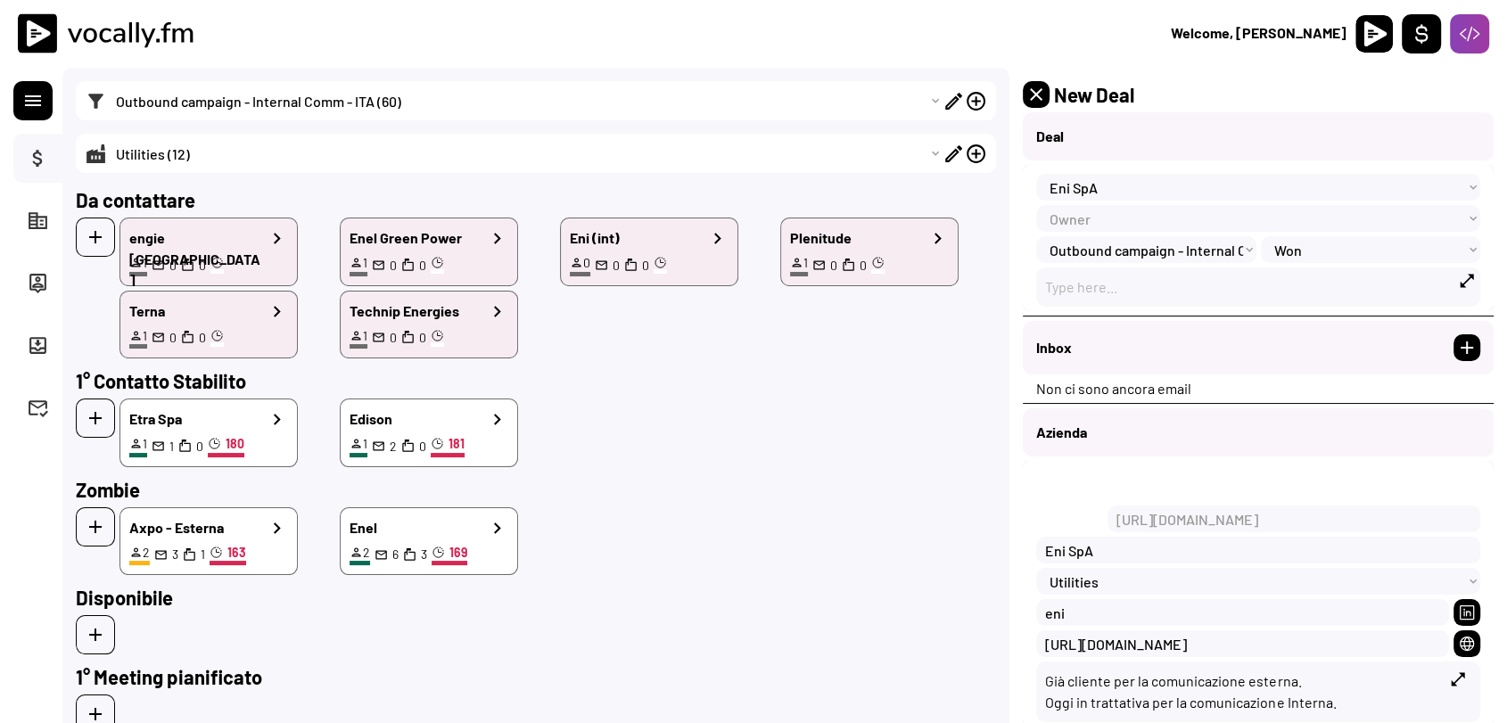
click at [37, 228] on button "corporate_fare" at bounding box center [38, 221] width 22 height 22
select select ""1348695171700984260__LOOKUP__1740332129467x623720706052456400""
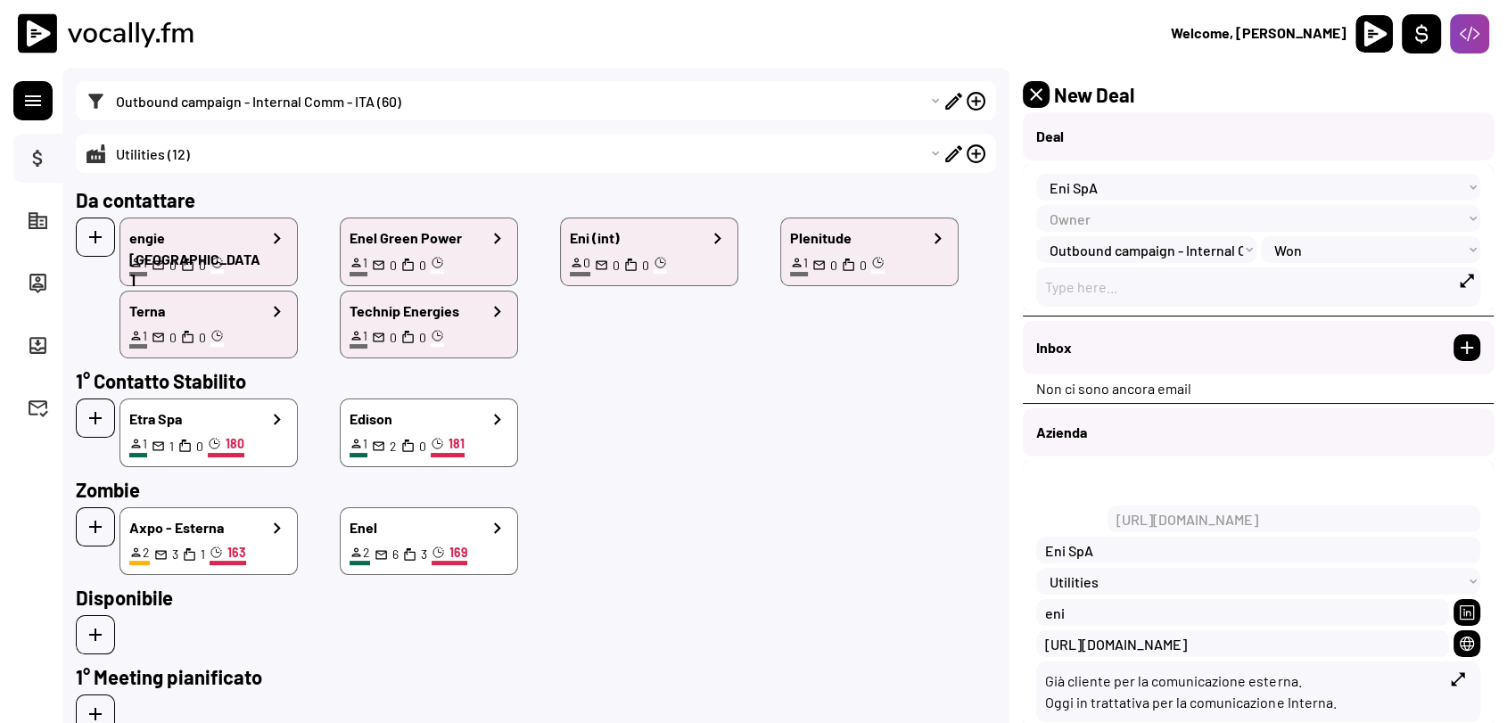
select select ""1348695171700984260__LOOKUP__1740332129467x623720706052456400""
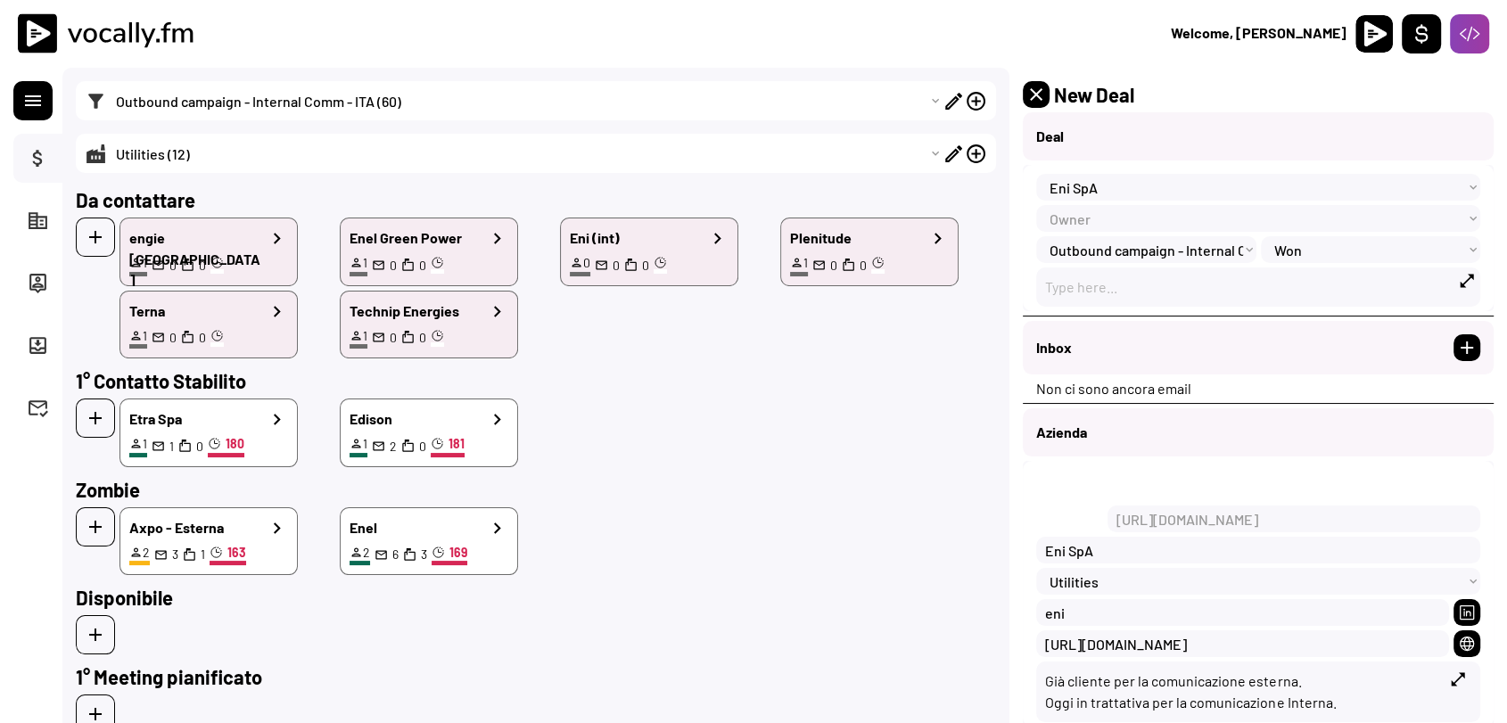
select select ""1348695171700984260__LOOKUP__1740332129467x623720706052456400""
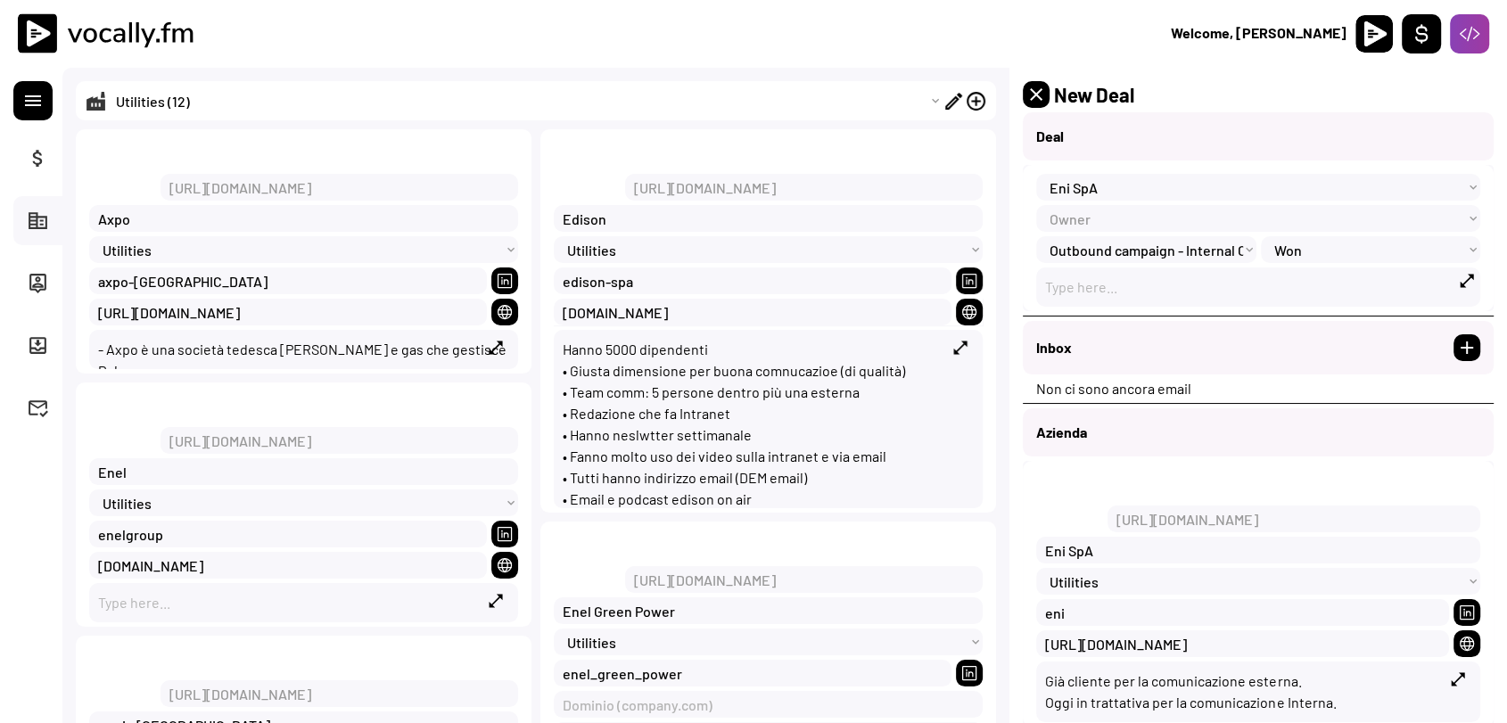
click at [27, 280] on button "person_pin" at bounding box center [38, 283] width 22 height 22
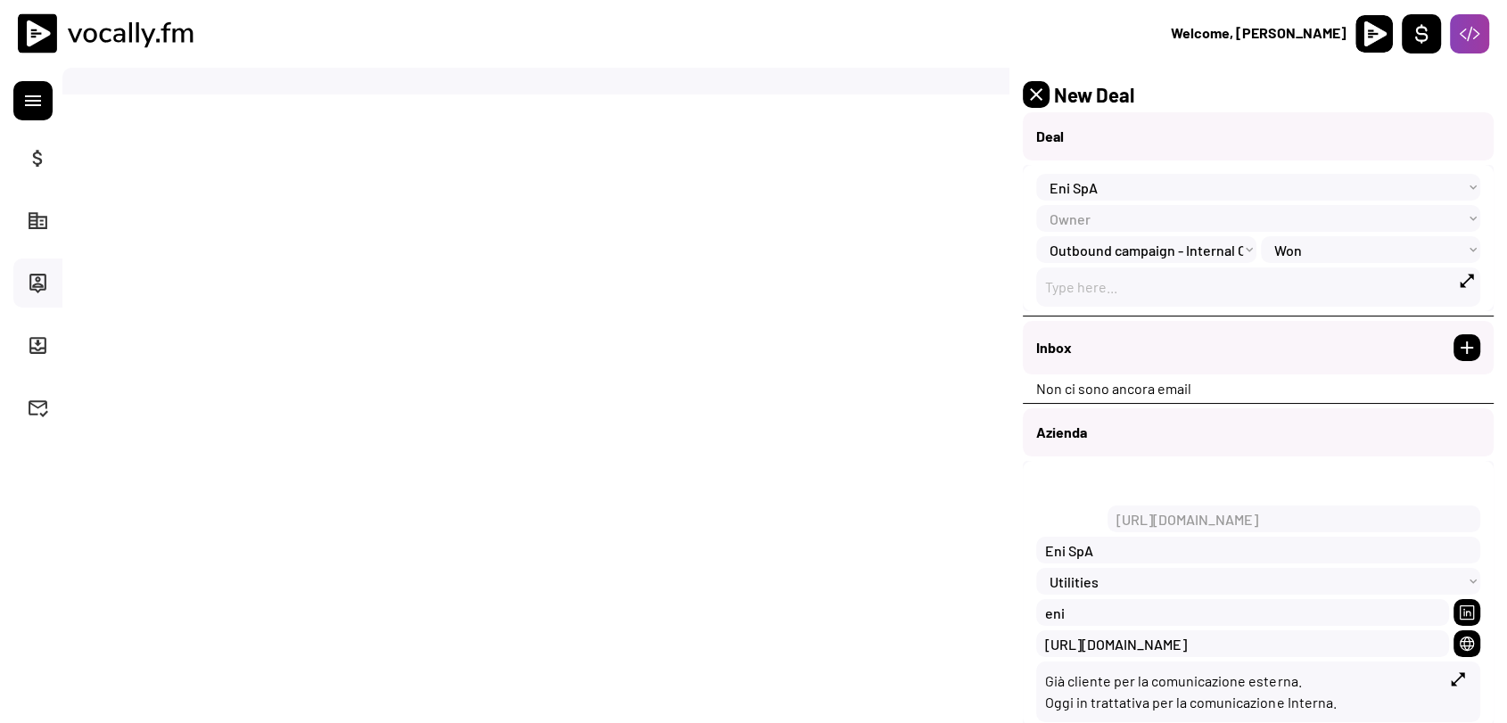
type input "[URL][DOMAIN_NAME]"
type input "Alessia"
type input "De Grecis"
type input "Internal Communicazion Specialist"
select select ""1348695171700984260__LOOKUP__1740250006929x125013116487991300""
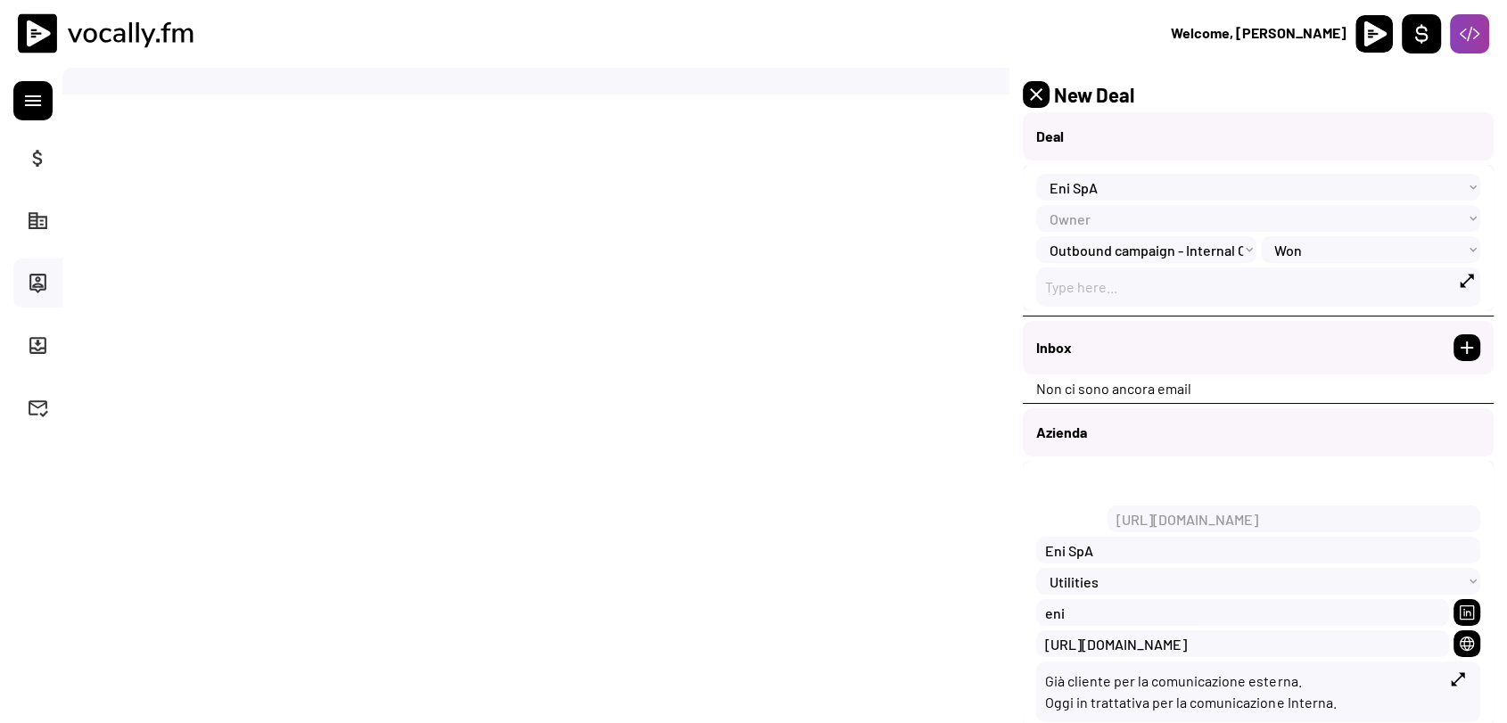
type input "[URL][DOMAIN_NAME]"
type input "[EMAIL_ADDRESS][DOMAIN_NAME]"
select select ""1348695171700984260__LOOKUP__1740250110235x672023489208647700""
select select ""1348695171700984260__LOOKUP__1740230421618x884509031991869400""
select select ""1348695171700984260__LOOKUP__1739814115228x569098811117928450""
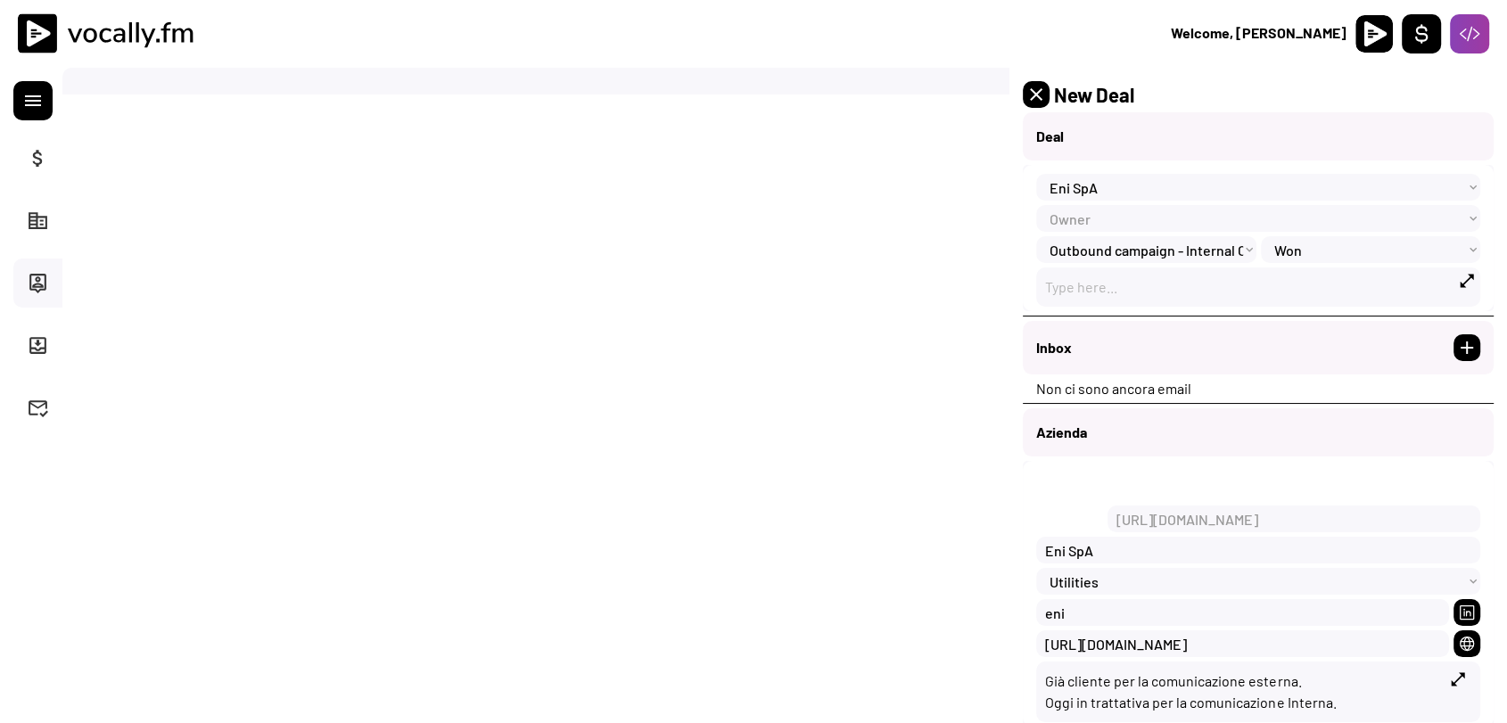
select select ""1348695171700984260__LOOKUP__1740258048599x778967960316805100""
select select ""1348695171700984260__LOOKUP__1742148631095x205314434485190660""
select select ""1348695171700984260__LOOKUP__1740609005368x894979381509226500""
select select ""1348695171700984260__LOOKUP__1740669599561x520648562444861400""
select select ""1348695171700984260__LOOKUP__1739813542887x712048810641850400""
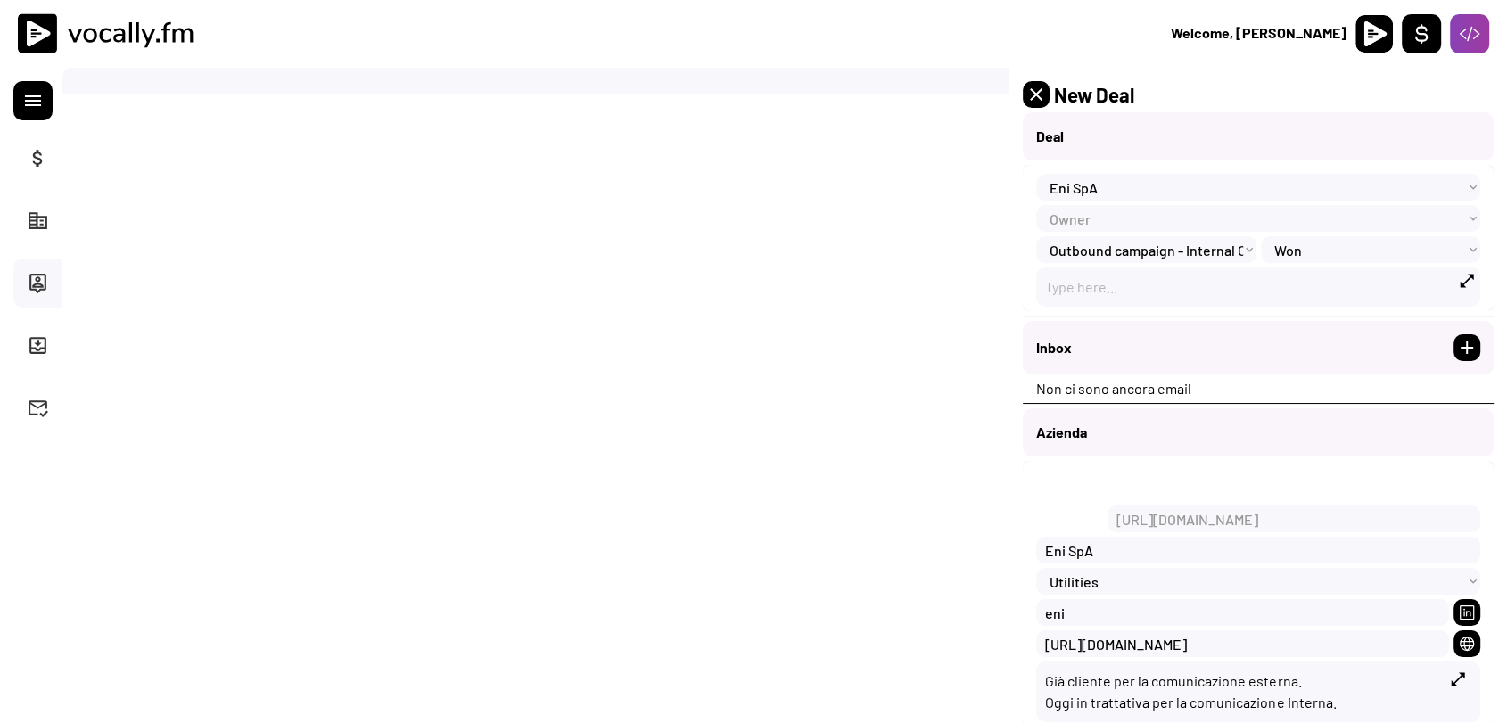
select select ""1348695171700984260__LOOKUP__1740230421618x884509031991869400""
select select ""1348695171700984260__LOOKUP__1740249802717x660479716657987600""
select select ""1348695171700984260__LOOKUP__1740494721713x414981637338562560""
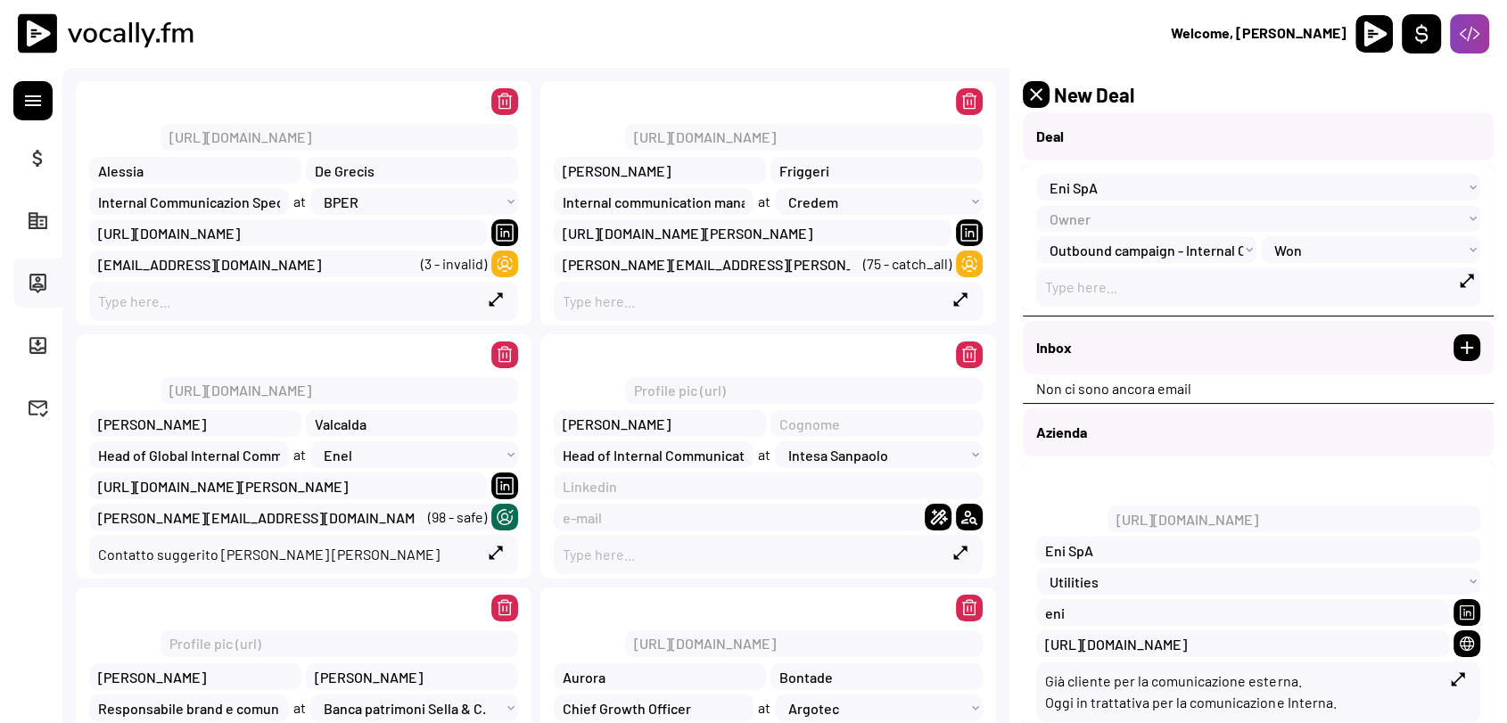
click at [45, 224] on button "corporate_fare" at bounding box center [38, 221] width 22 height 22
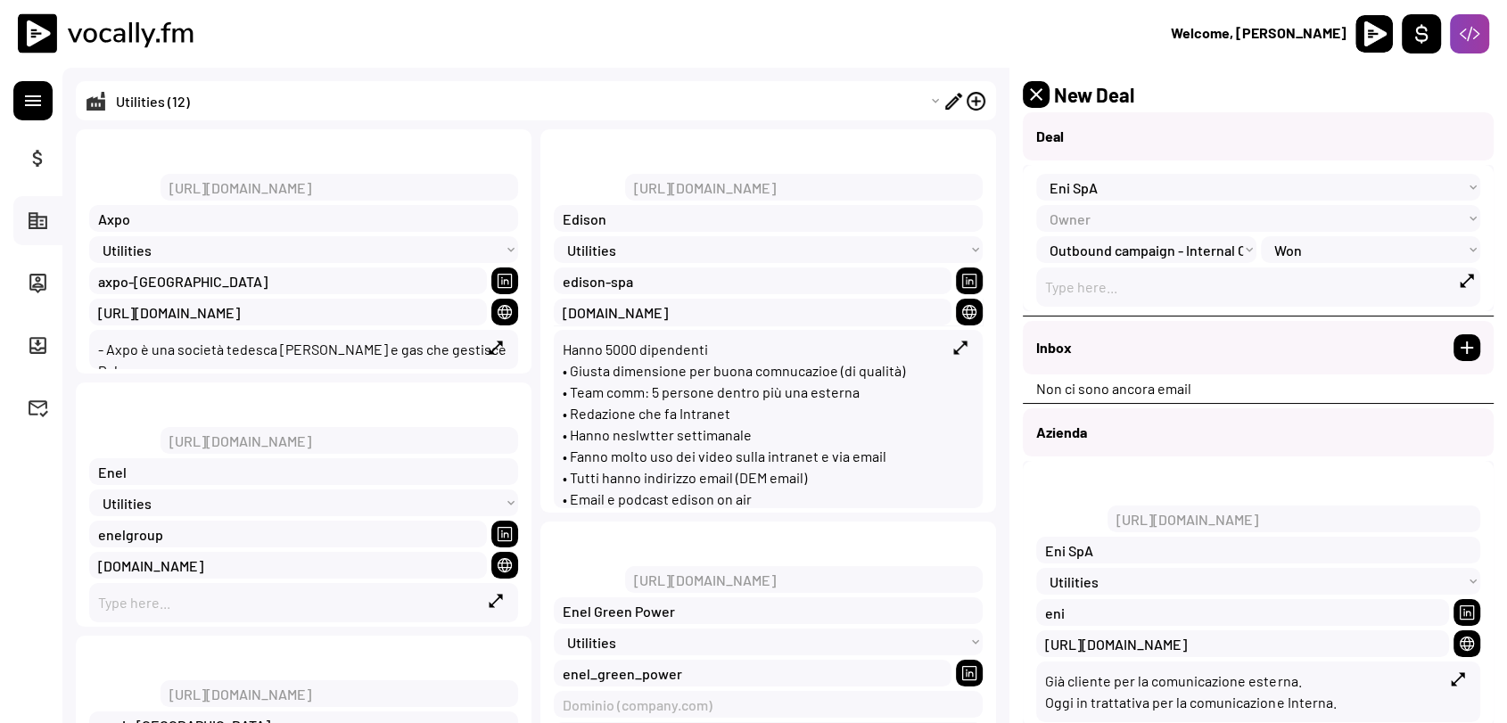
click at [36, 173] on div "attach_money Deals" at bounding box center [37, 158] width 49 height 49
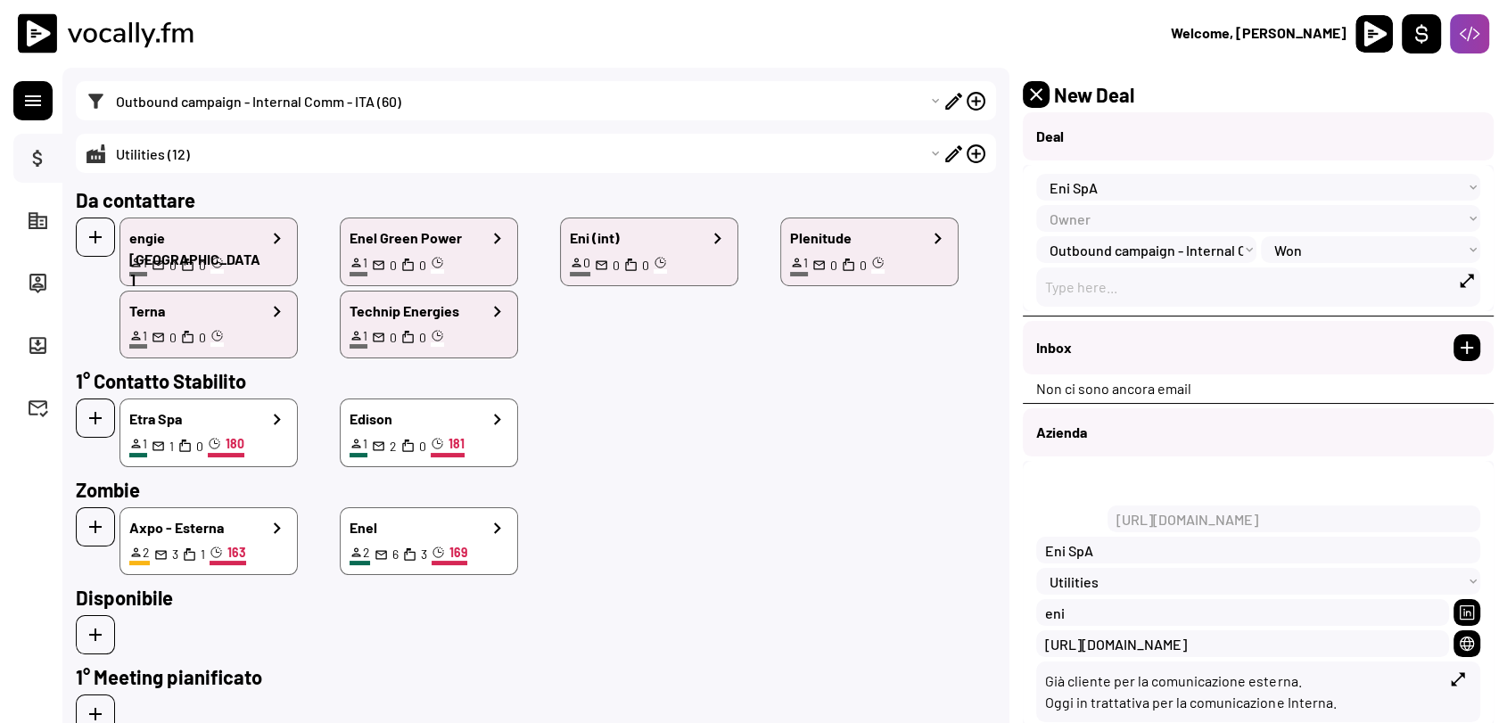
click at [29, 215] on button "corporate_fare" at bounding box center [38, 221] width 22 height 22
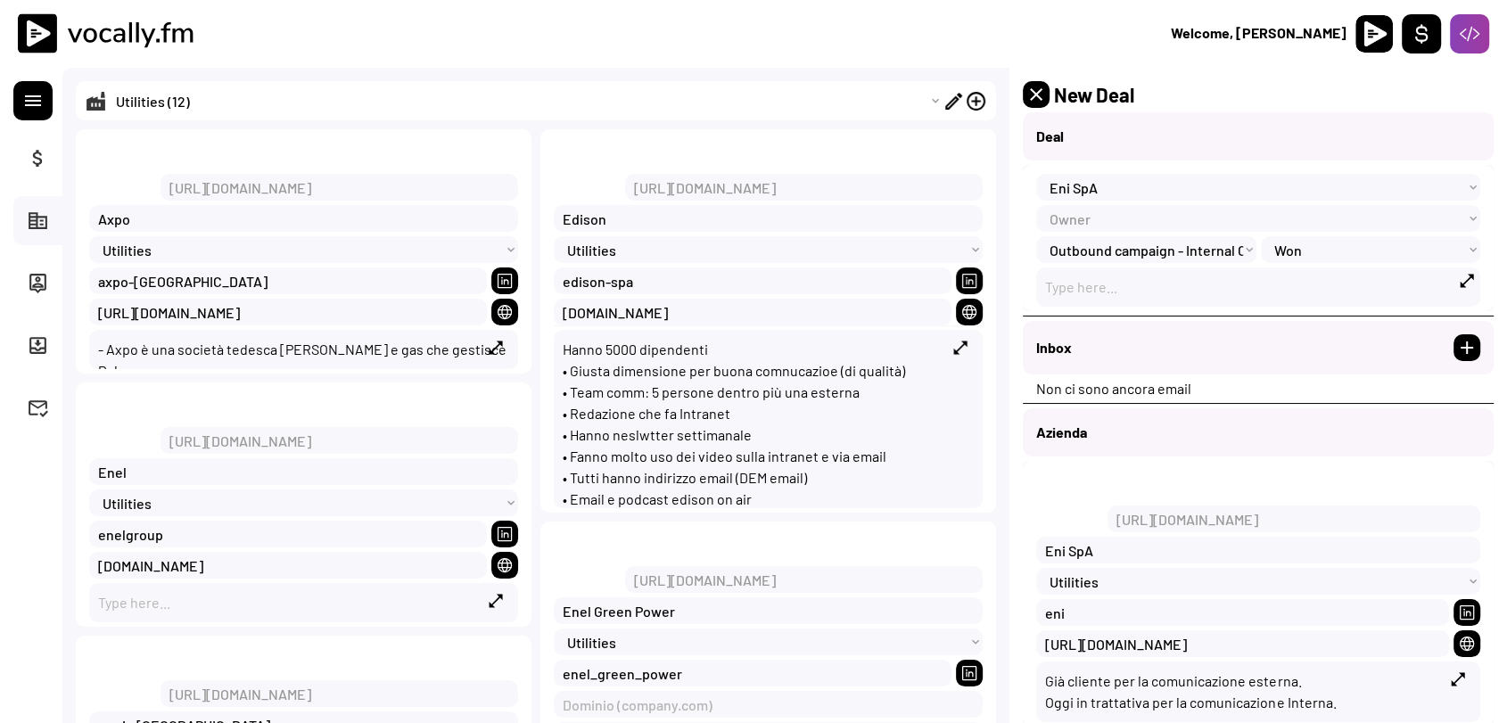
click at [134, 171] on img at bounding box center [122, 167] width 67 height 67
click at [41, 221] on button "corporate_fare" at bounding box center [38, 221] width 22 height 22
click at [43, 166] on button "attach_money" at bounding box center [38, 158] width 22 height 22
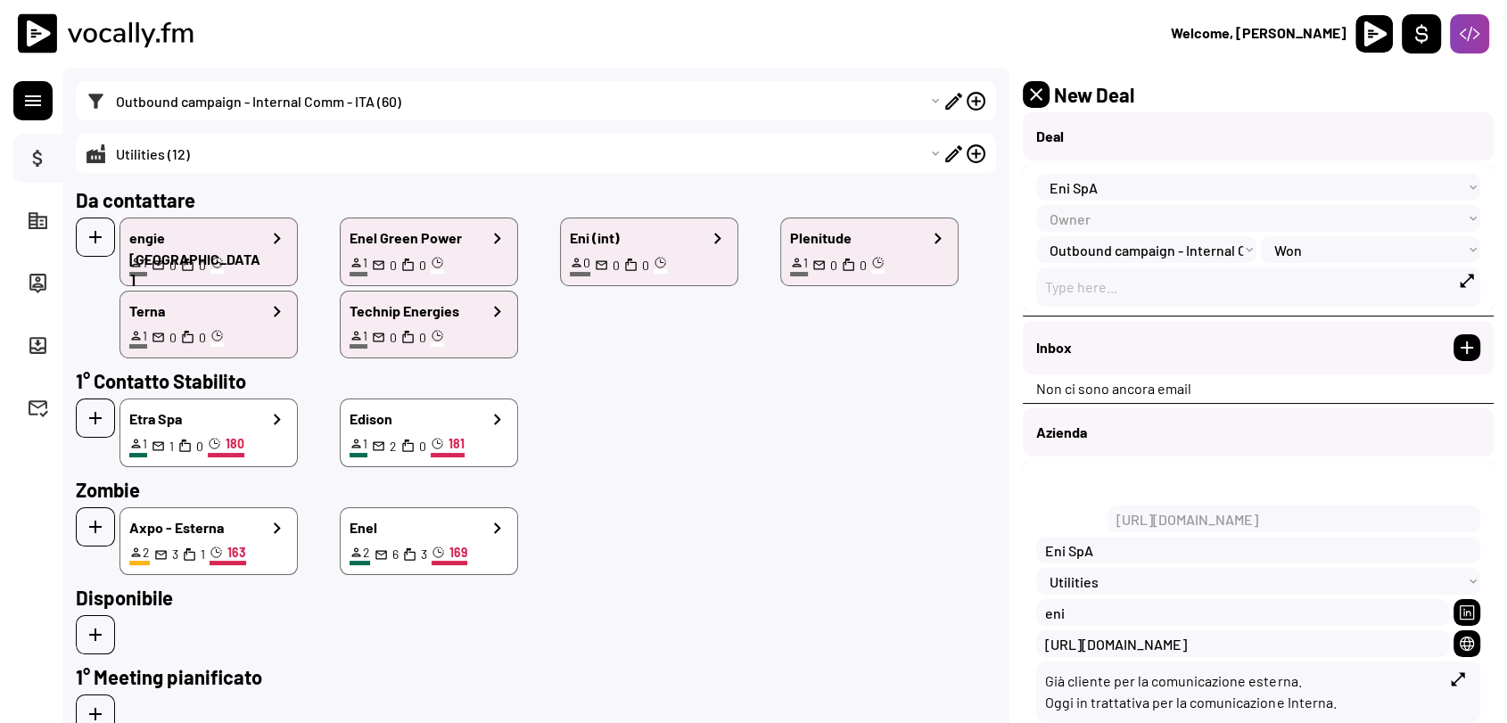
click at [301, 105] on select "Choose an option... Outbound campaign - Internal Comm - ITA (60) New registered…" at bounding box center [525, 100] width 836 height 39
drag, startPoint x: 713, startPoint y: 528, endPoint x: 740, endPoint y: 499, distance: 40.4
click at [713, 528] on div "Axpo - Esterna 2 3 1 163 Enel 2 6 3 169 Intesa Sanpaolo 4 3 0 170 Banca di Asti…" at bounding box center [558, 542] width 877 height 69
click at [1028, 92] on icon at bounding box center [1036, 94] width 21 height 21
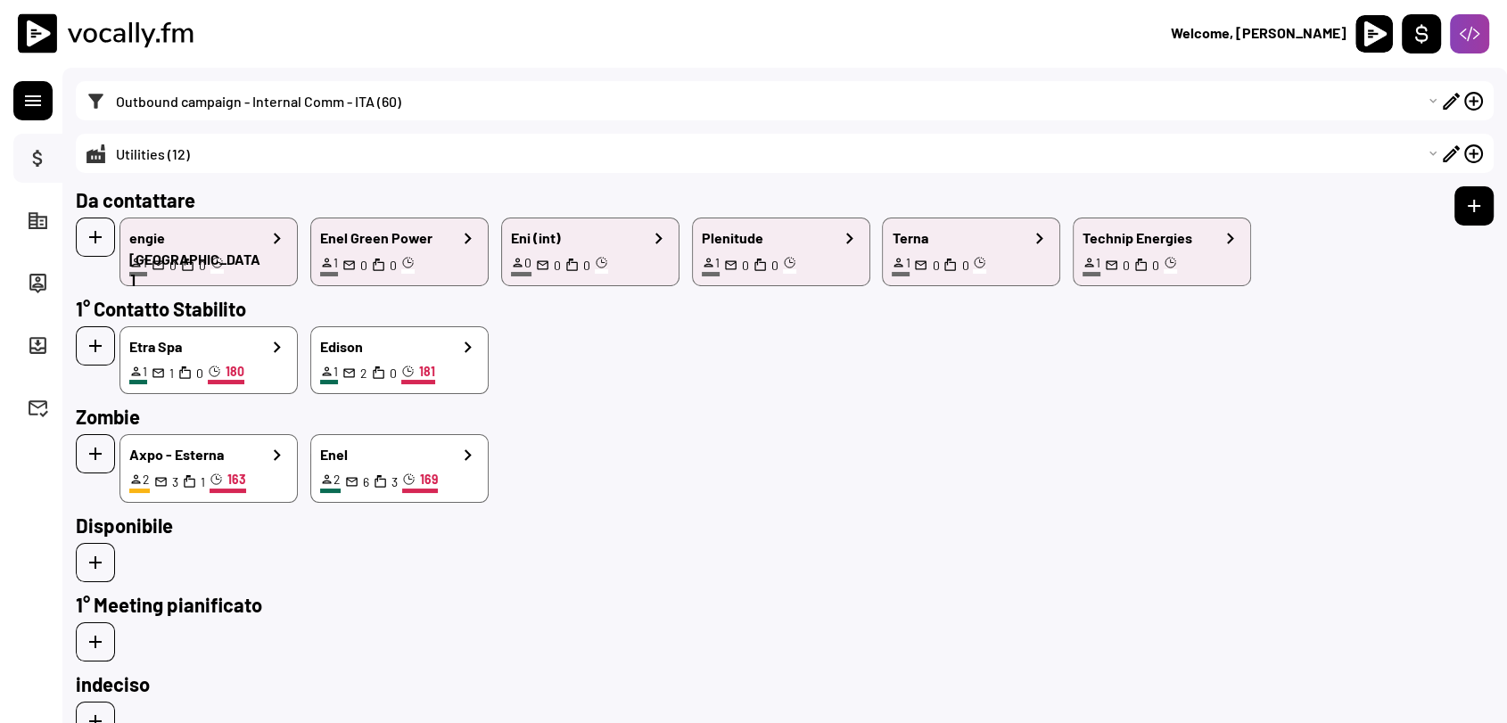
click at [220, 103] on select "Choose an option... Outbound campaign - Internal Comm - ITA (60) New registered…" at bounding box center [774, 100] width 1334 height 39
click at [296, 99] on select "Choose an option... Outbound campaign - Internal Comm - ITA (60) New registered…" at bounding box center [774, 100] width 1334 height 39
click at [457, 350] on icon at bounding box center [468, 347] width 22 height 22
type input "Edison"
select select ""1348695171700984260__LOOKUP__1739998643588x214121927581892600""
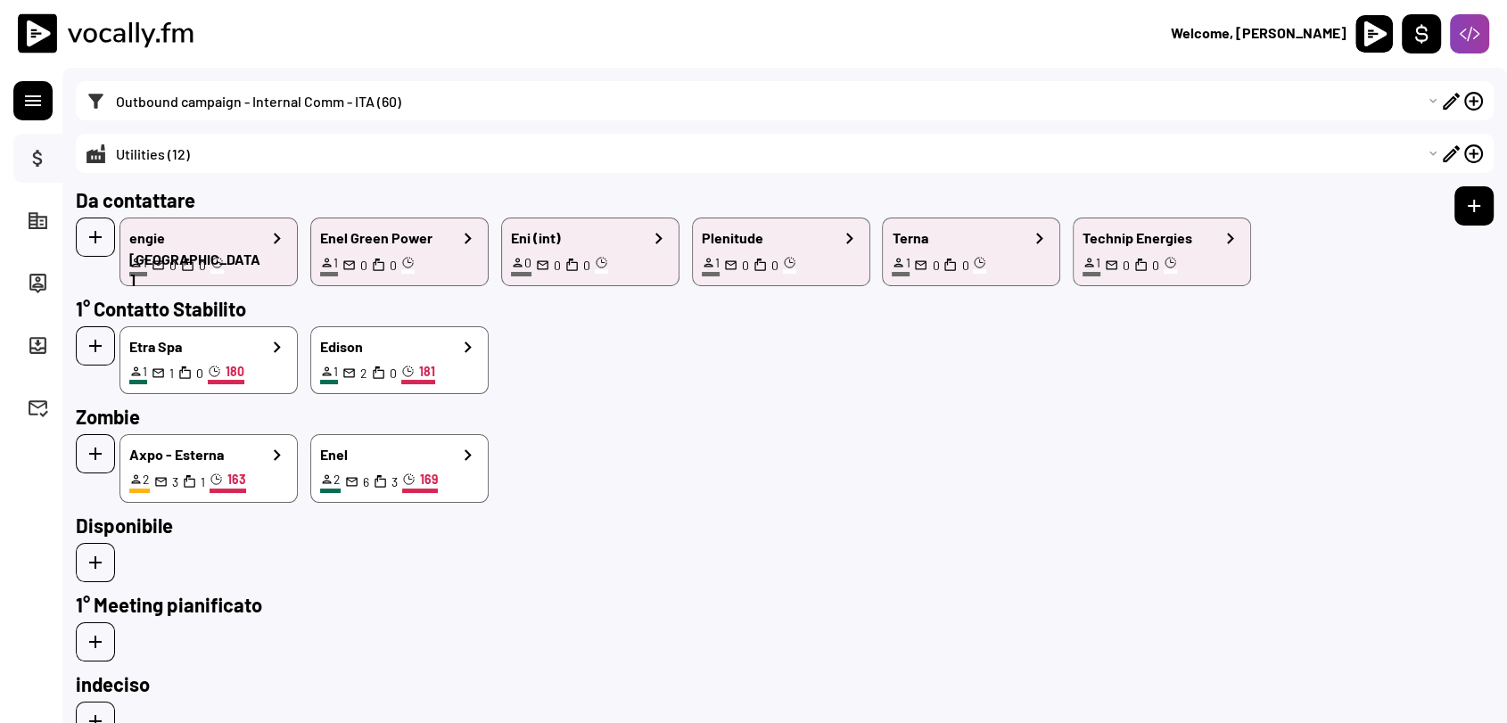
select select ""1348695171700984260__LOOKUP__1739793729107x806305787291893800""
type textarea "Nel 2023 abbiamo [PERSON_NAME] con [PERSON_NAME] (seria)"
type input "[URL][DOMAIN_NAME]"
type input "Edison"
type input "edison-spa"
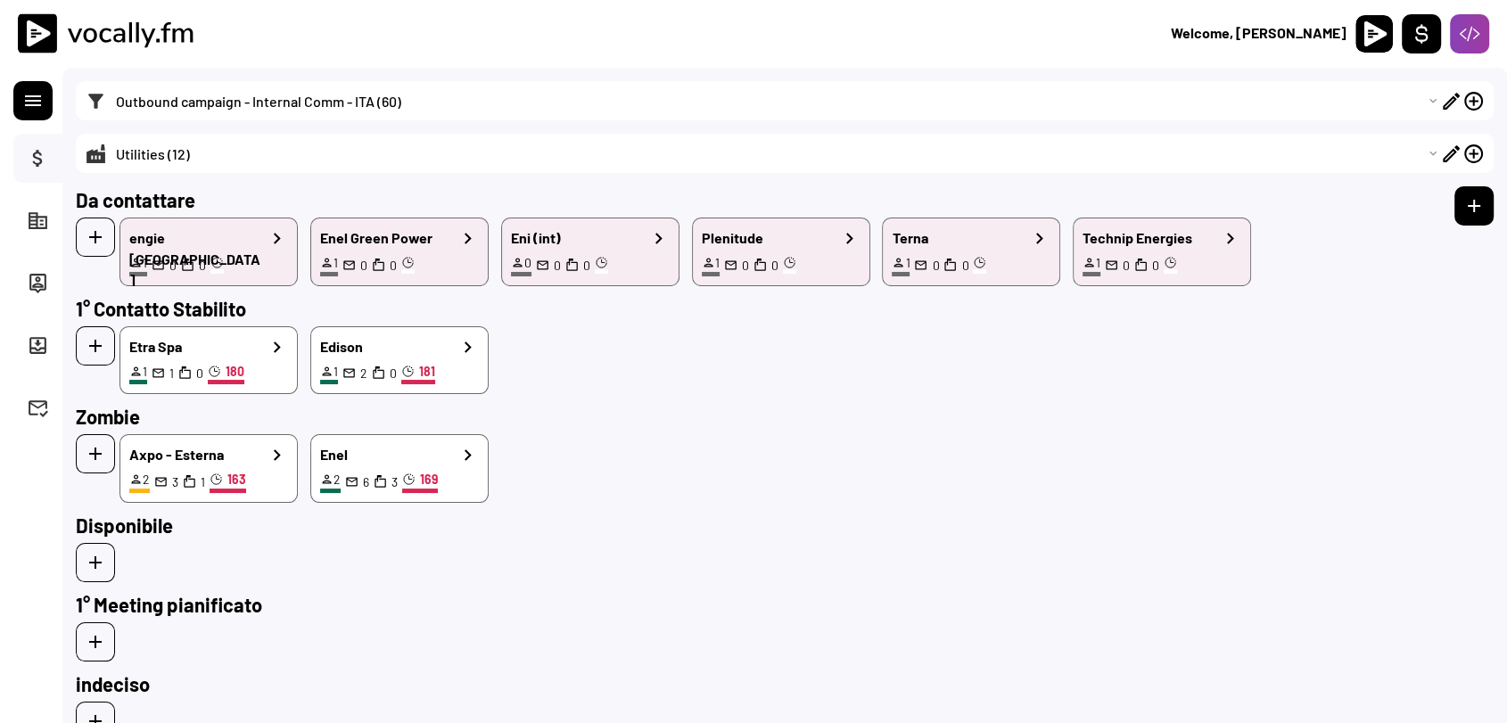
type input "[DOMAIN_NAME]"
type textarea "Hanno 5000 dipendenti • Giusta dimensione per buona comnucazioe (di qualità) • …"
type input "[URL][DOMAIN_NAME]"
type input "Fabrizia"
type input "de Vita"
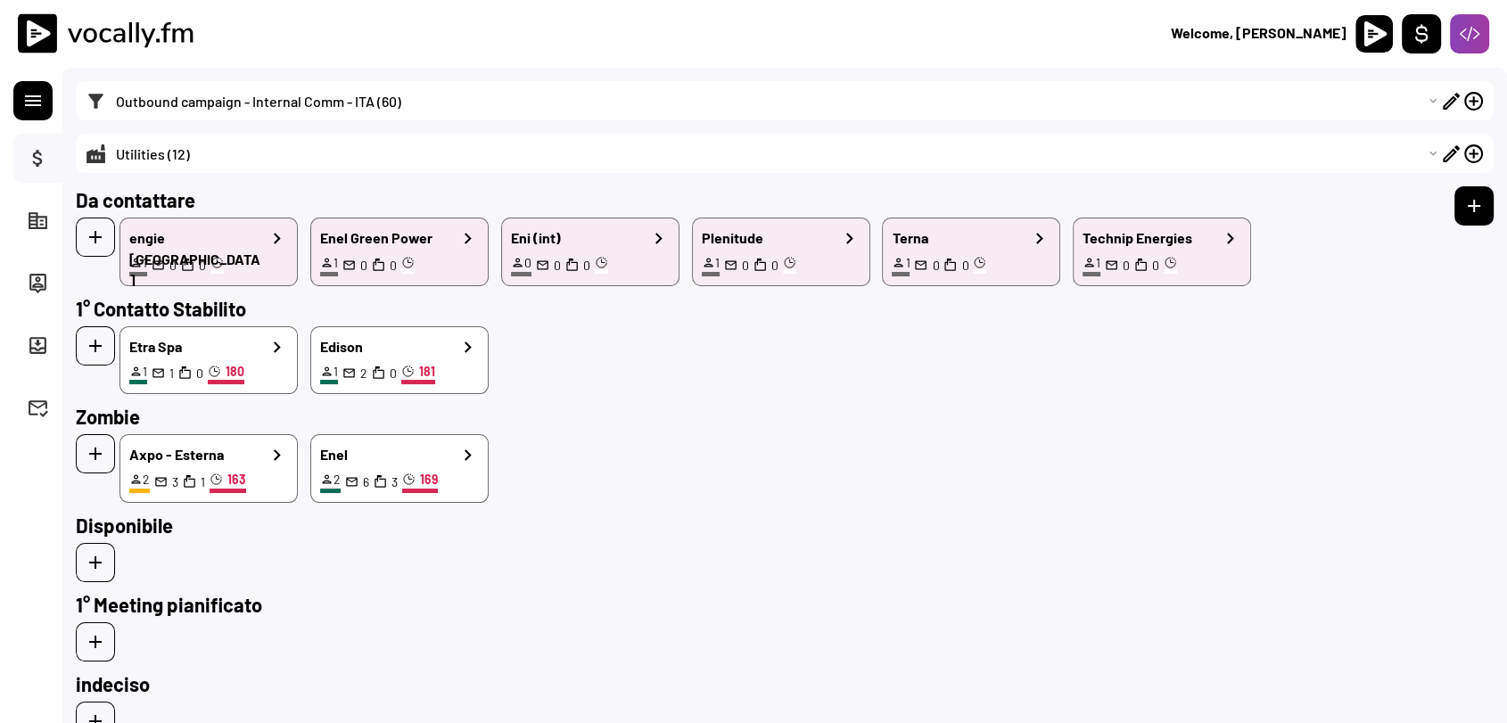
type input "Head of internal communication at [GEOGRAPHIC_DATA]"
type input "[URL][DOMAIN_NAME]"
type input "[EMAIL_ADDRESS][PERSON_NAME][DOMAIN_NAME]"
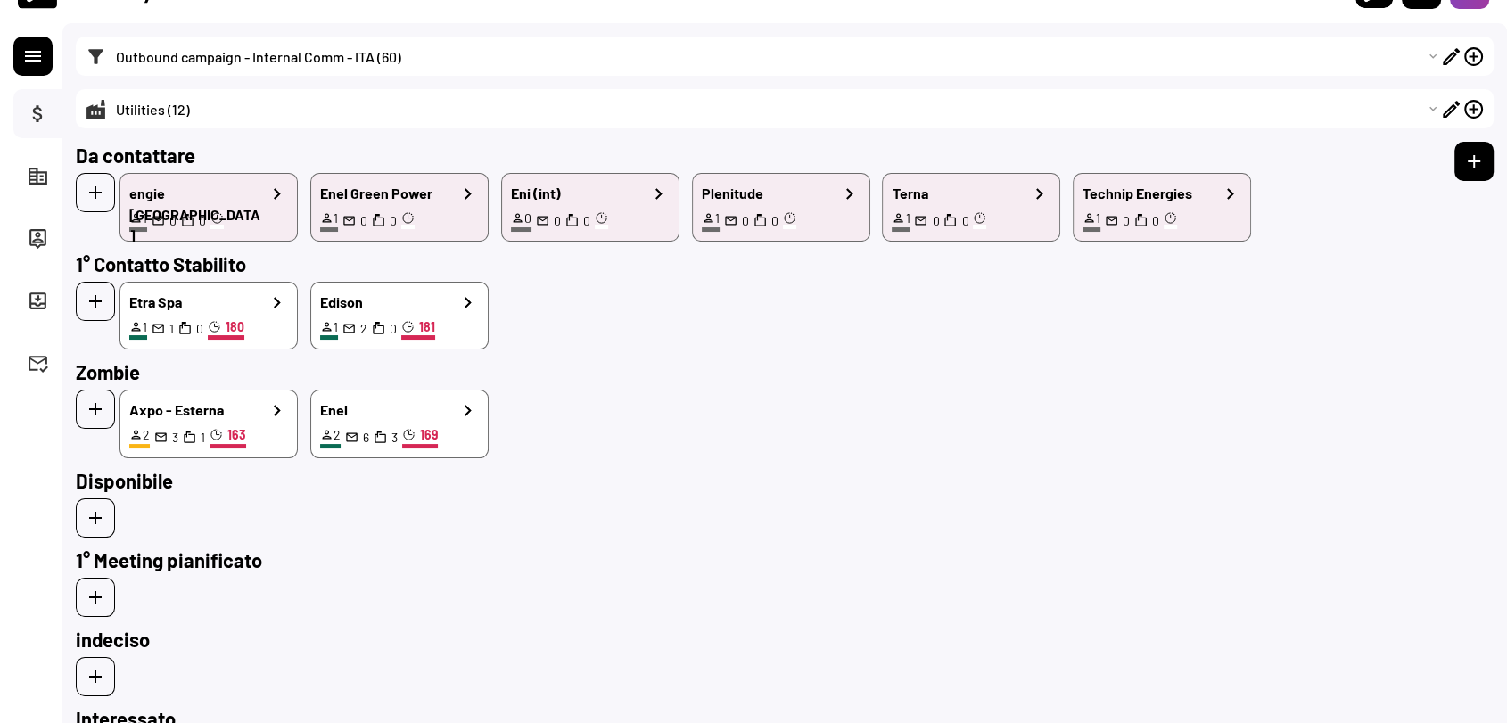
select select ""1348695171700984260__LOOKUP__1739998643588x214121927581892600""
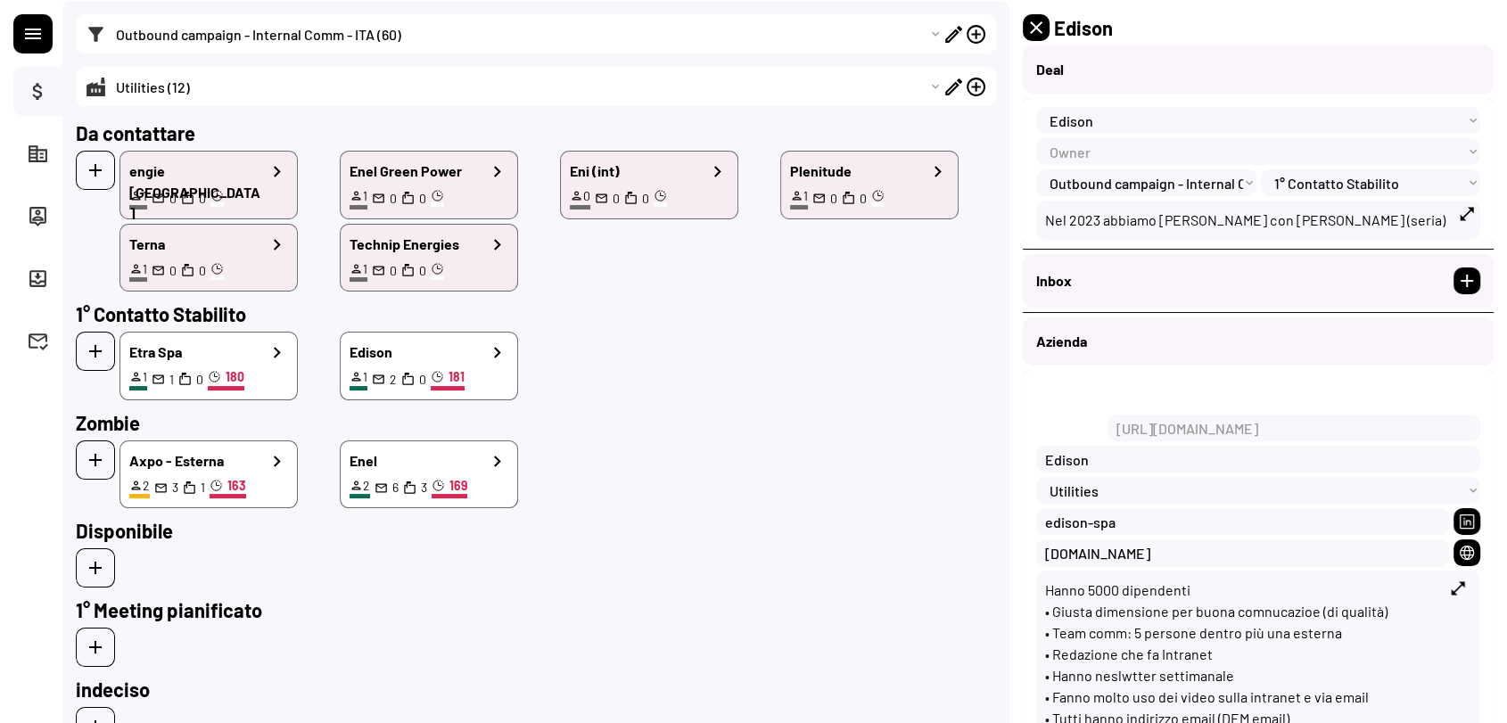
scroll to position [68, 0]
